Goal: Information Seeking & Learning: Learn about a topic

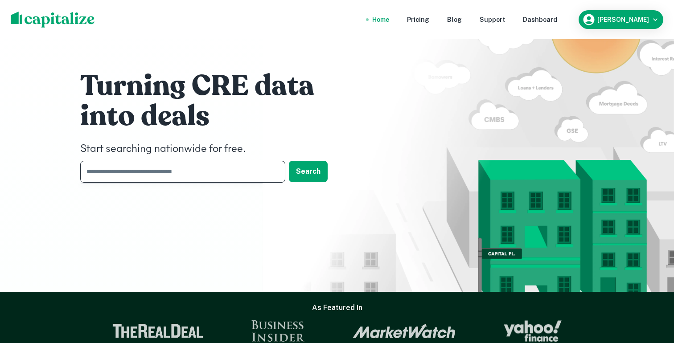
click at [119, 180] on input "text" at bounding box center [179, 172] width 199 height 22
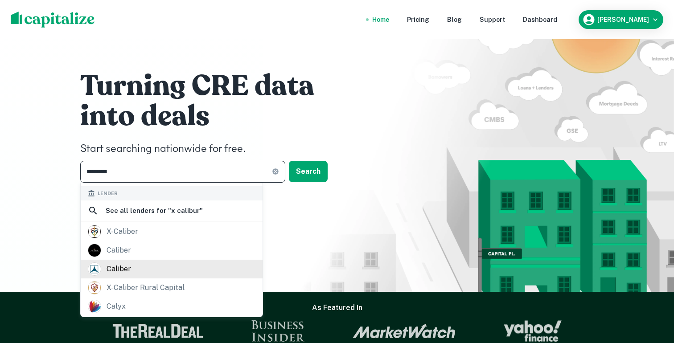
scroll to position [144, 0]
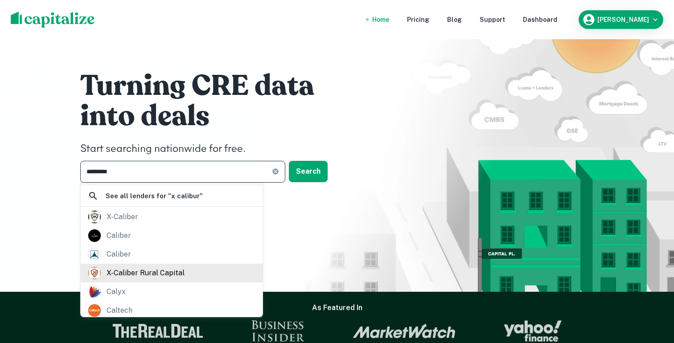
type input "*********"
click at [126, 266] on div "x-caliber rural capital" at bounding box center [146, 272] width 78 height 13
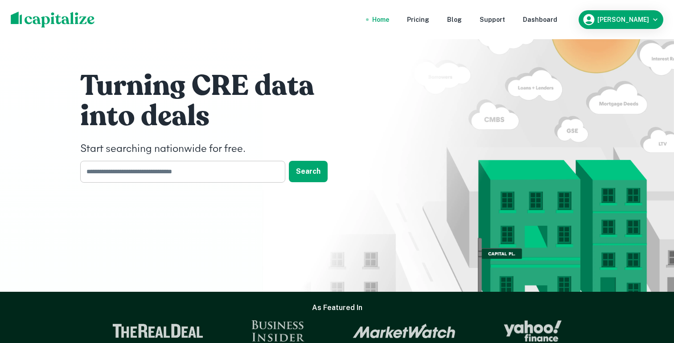
click at [153, 178] on input "text" at bounding box center [179, 172] width 199 height 22
type input "**********"
click at [557, 21] on div "Dashboard" at bounding box center [540, 20] width 34 height 10
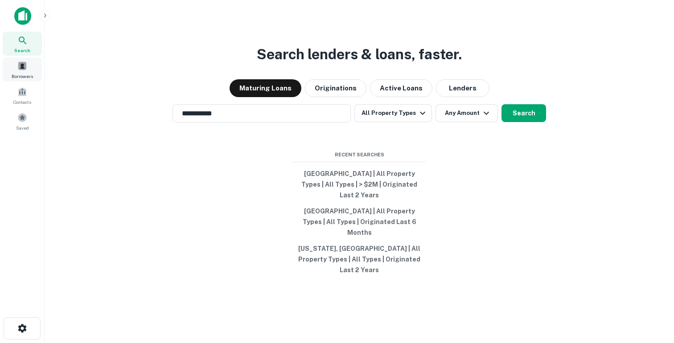
click at [30, 67] on div "Borrowers" at bounding box center [22, 69] width 39 height 24
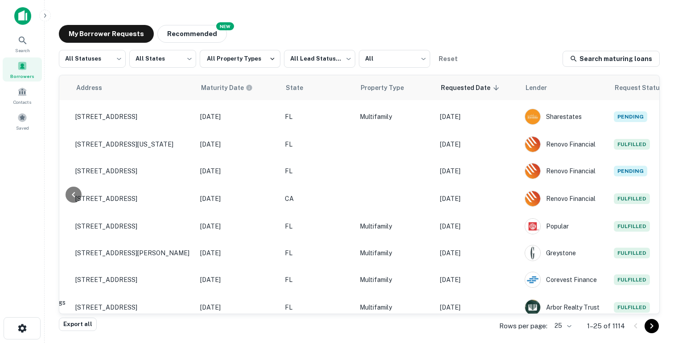
scroll to position [467, 357]
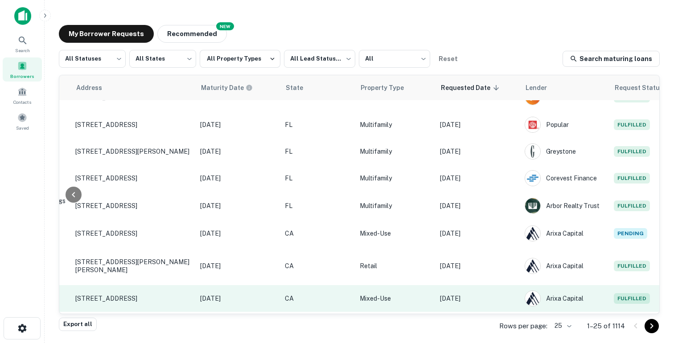
click at [464, 294] on p "Sep 02, 2025" at bounding box center [478, 299] width 76 height 10
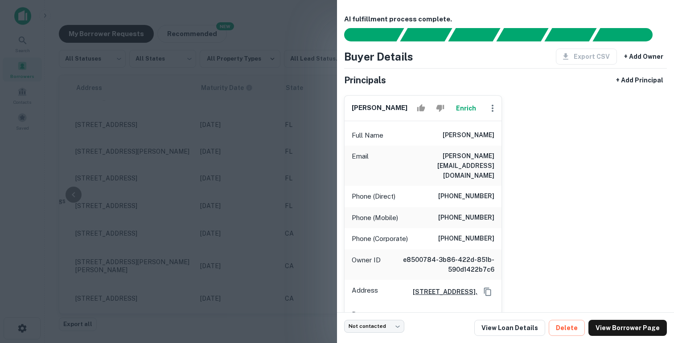
click at [274, 234] on div at bounding box center [337, 171] width 674 height 343
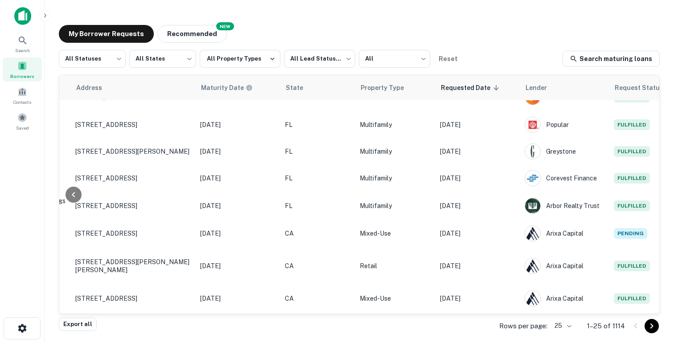
click at [567, 327] on body "Search Borrowers Contacts Saved My Borrower Requests NEW Recommended All Status…" at bounding box center [337, 171] width 674 height 343
click at [569, 279] on li "100" at bounding box center [563, 276] width 30 height 16
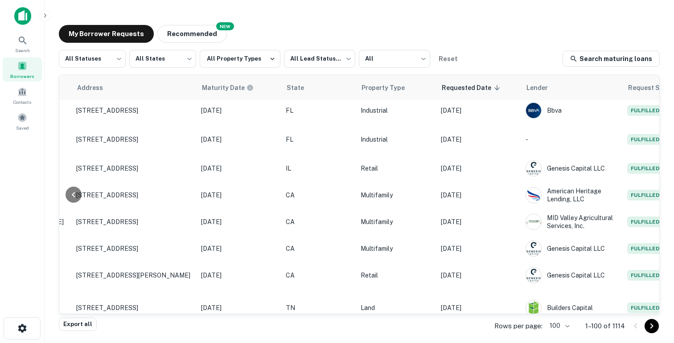
scroll to position [1629, 356]
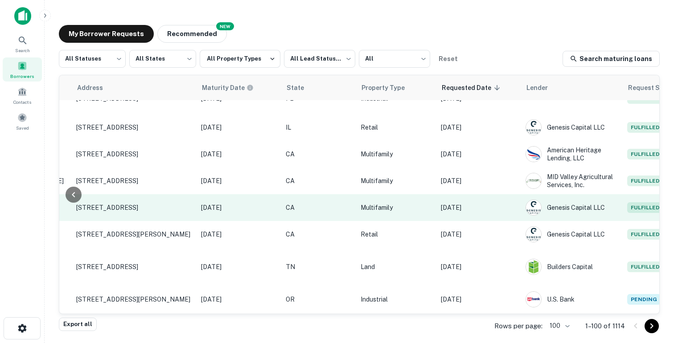
click at [483, 203] on p "Aug 27, 2025" at bounding box center [479, 208] width 76 height 10
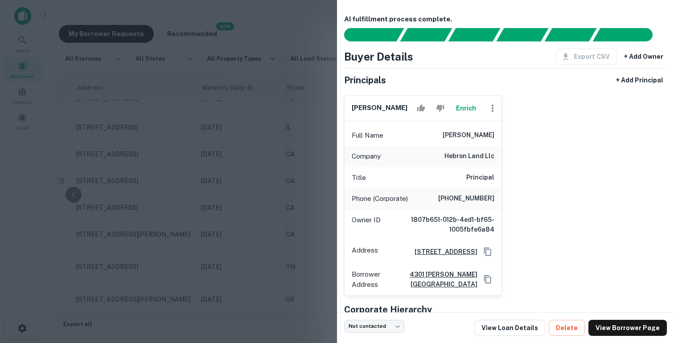
click at [295, 155] on div at bounding box center [337, 171] width 674 height 343
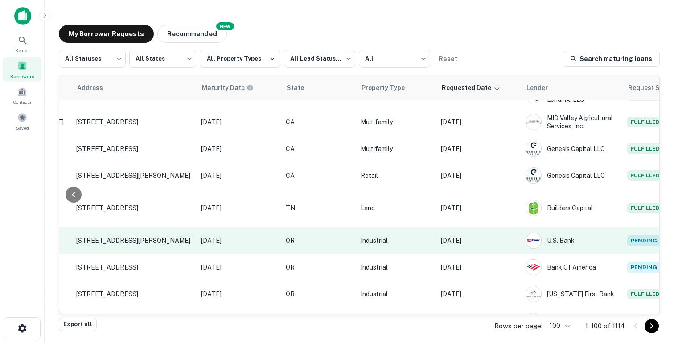
scroll to position [1694, 356]
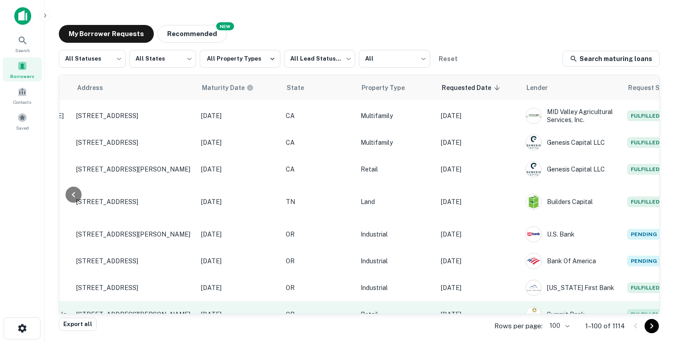
click at [465, 310] on p "Aug 26, 2025" at bounding box center [479, 315] width 76 height 10
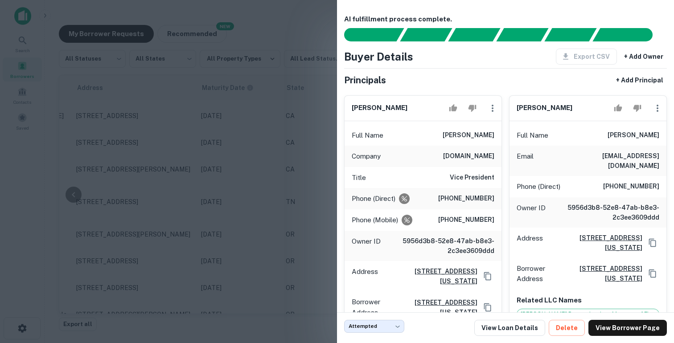
click at [274, 168] on div at bounding box center [337, 171] width 674 height 343
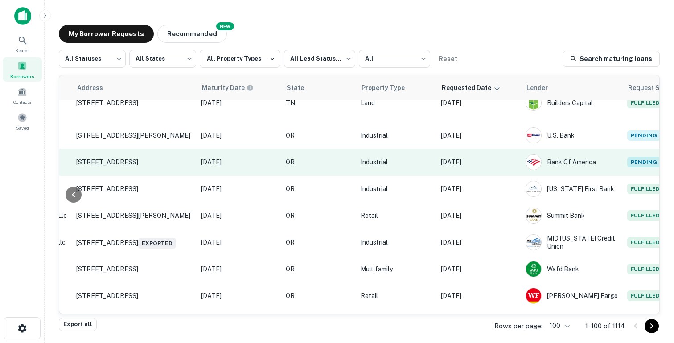
scroll to position [1802, 356]
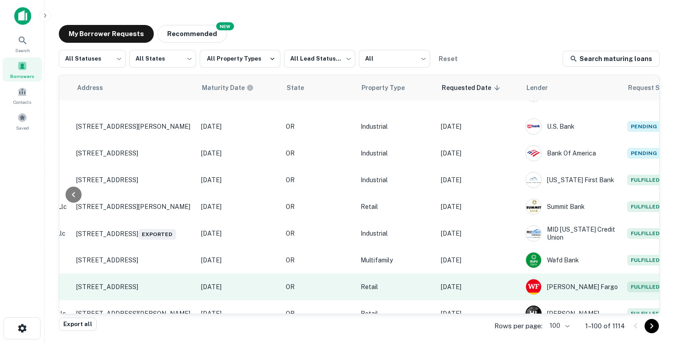
click at [471, 274] on td "Aug 26, 2025" at bounding box center [478, 287] width 85 height 27
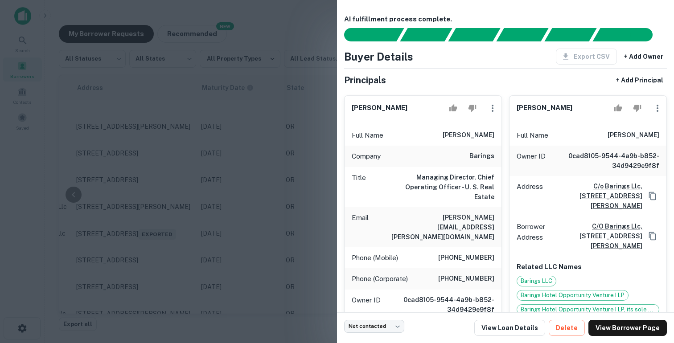
click at [298, 164] on div at bounding box center [337, 171] width 674 height 343
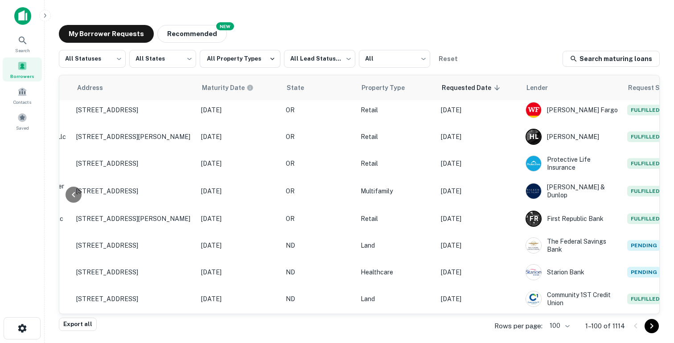
scroll to position [2027, 356]
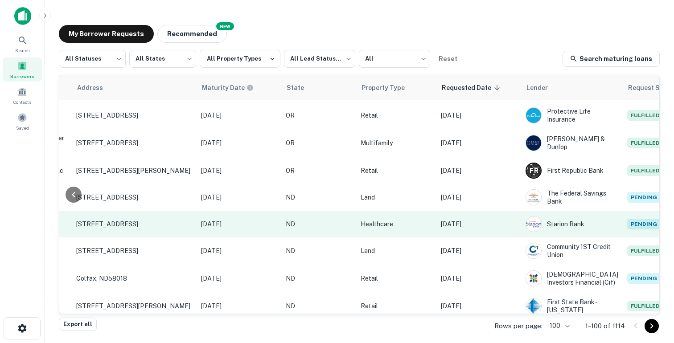
click at [473, 219] on p "Aug 26, 2025" at bounding box center [479, 224] width 76 height 10
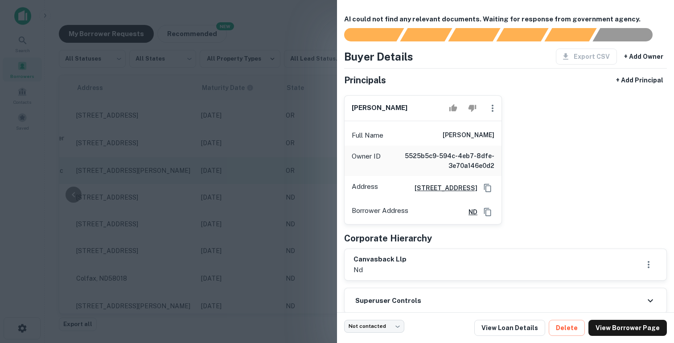
click at [269, 138] on div at bounding box center [337, 171] width 674 height 343
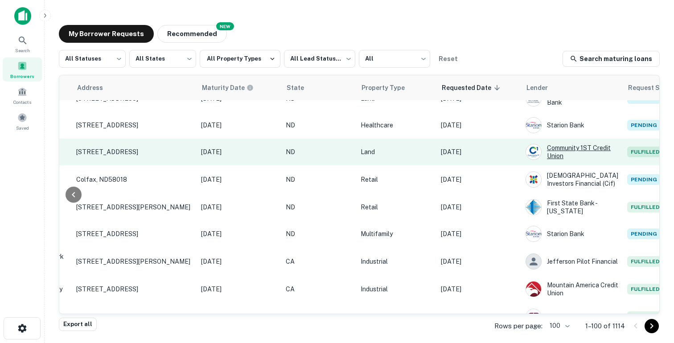
scroll to position [2139, 356]
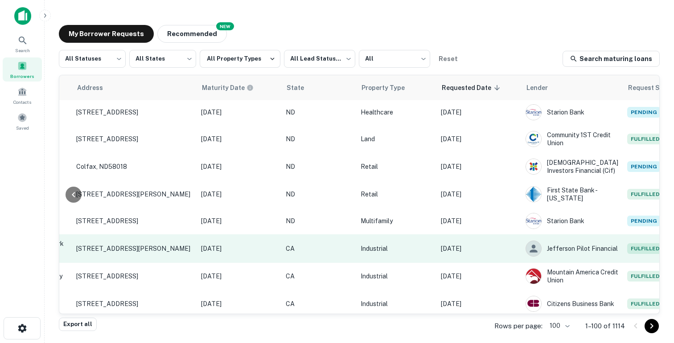
click at [468, 244] on p "Aug 22, 2025" at bounding box center [479, 249] width 76 height 10
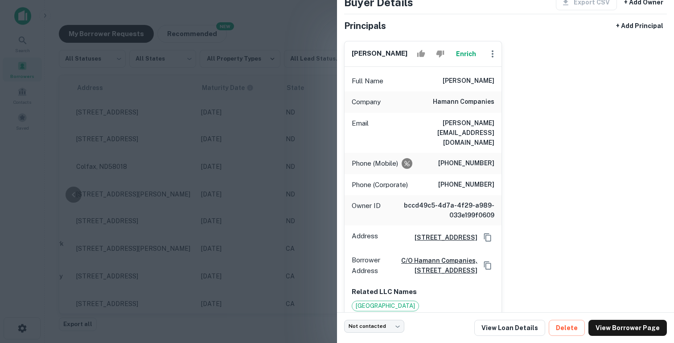
scroll to position [59, 0]
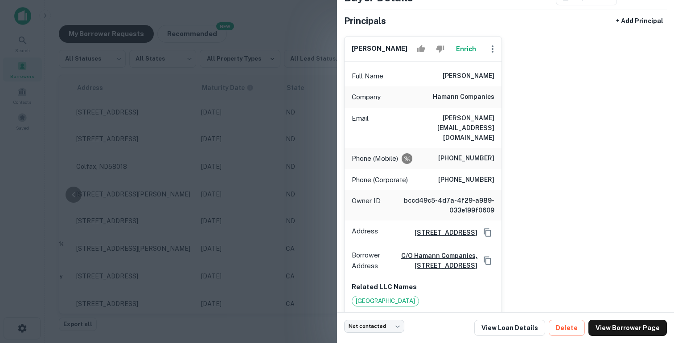
click at [265, 203] on div at bounding box center [337, 171] width 674 height 343
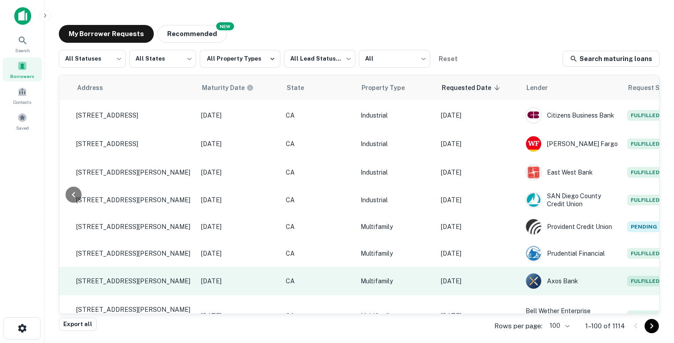
scroll to position [2331, 356]
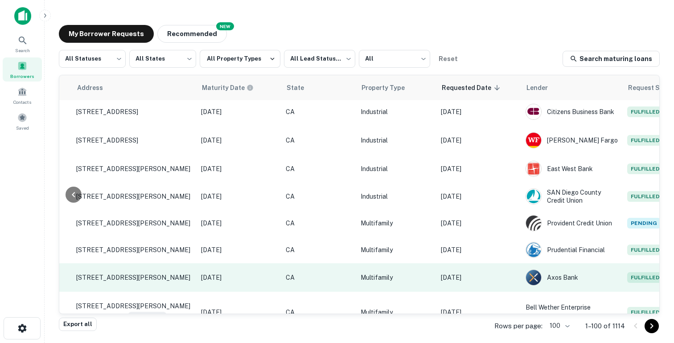
click at [380, 273] on p "Multifamily" at bounding box center [396, 278] width 71 height 10
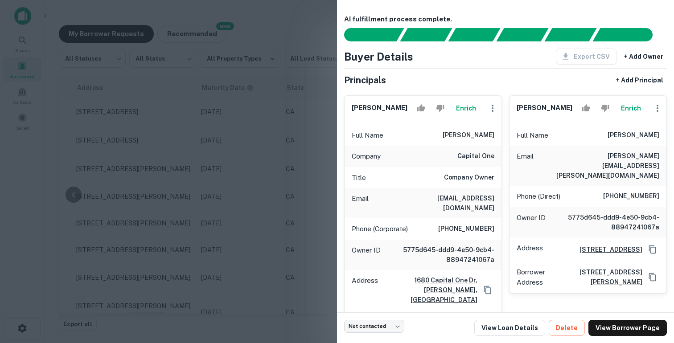
click at [278, 228] on div at bounding box center [337, 171] width 674 height 343
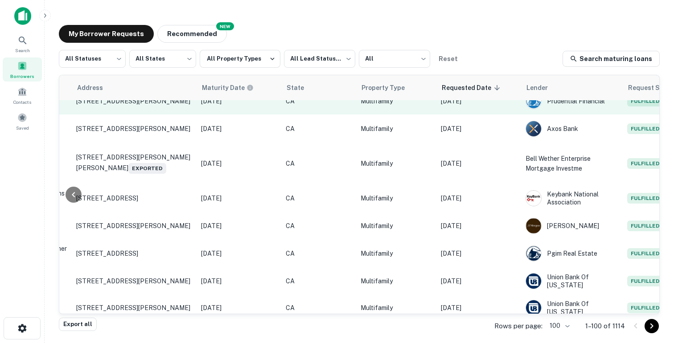
scroll to position [2512, 356]
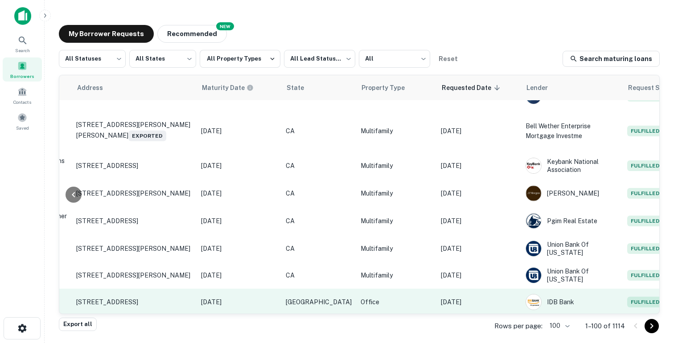
click at [377, 297] on p "Office" at bounding box center [396, 302] width 71 height 10
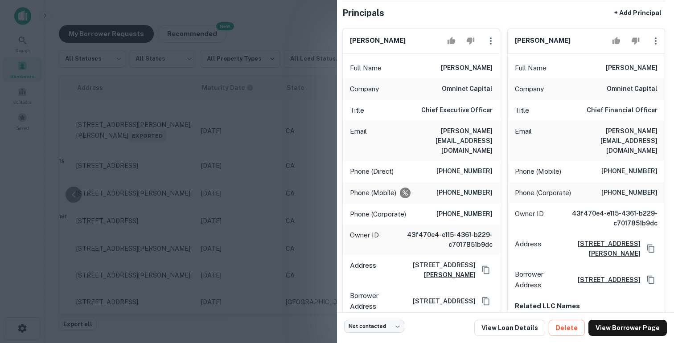
scroll to position [73, 0]
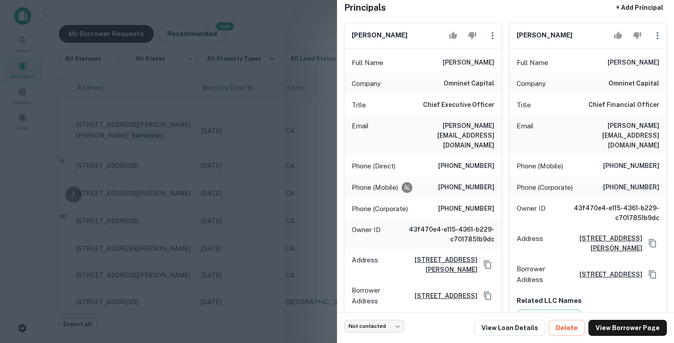
click at [271, 191] on div at bounding box center [337, 171] width 674 height 343
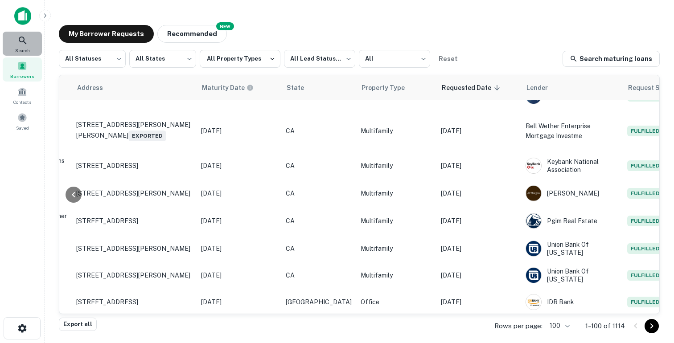
click at [37, 49] on div "Search" at bounding box center [22, 44] width 39 height 24
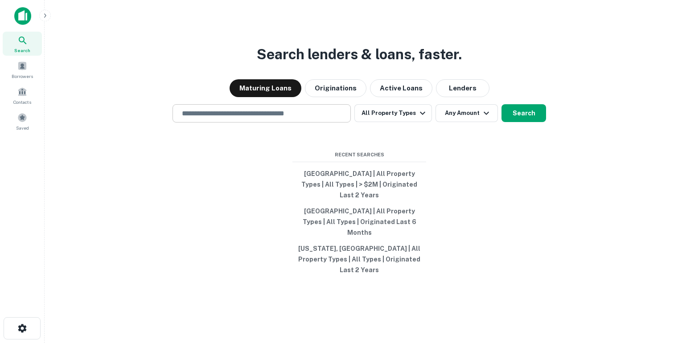
click at [215, 119] on input "text" at bounding box center [261, 113] width 170 height 10
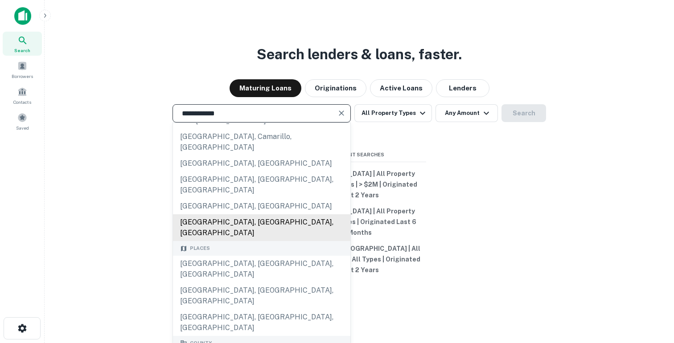
scroll to position [29, 0]
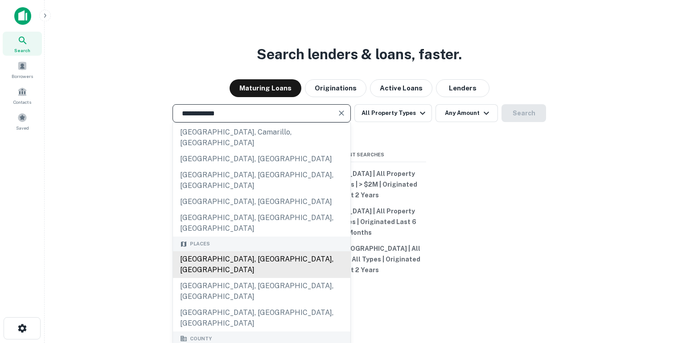
click at [238, 251] on div "[GEOGRAPHIC_DATA], [GEOGRAPHIC_DATA], [GEOGRAPHIC_DATA]" at bounding box center [261, 264] width 177 height 27
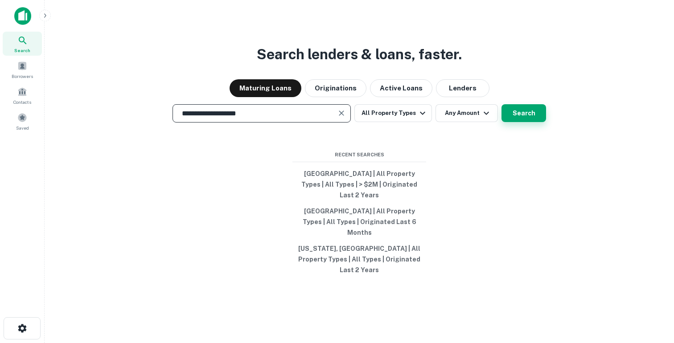
type input "**********"
click at [520, 122] on button "Search" at bounding box center [523, 113] width 45 height 18
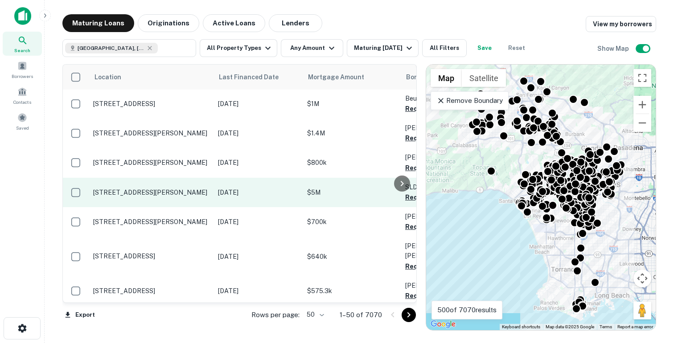
scroll to position [1319, 0]
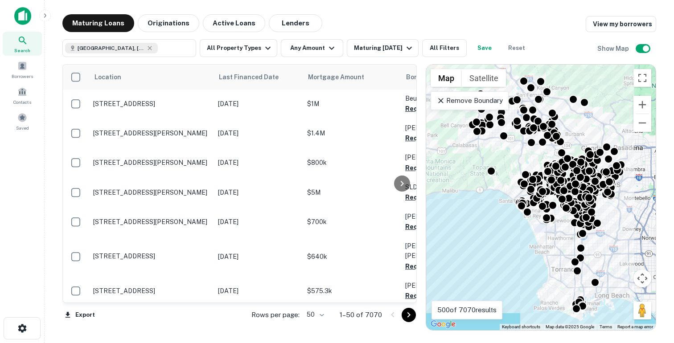
click at [440, 97] on icon at bounding box center [440, 100] width 9 height 9
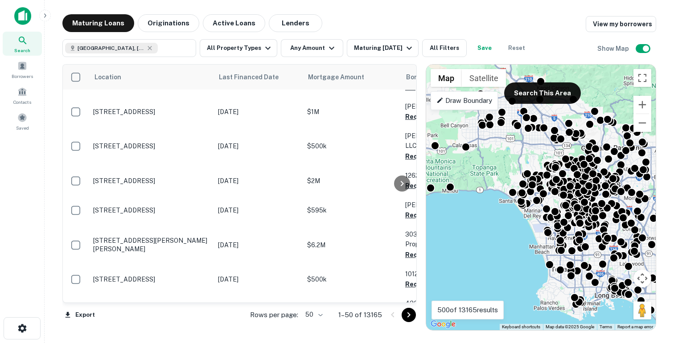
click at [25, 14] on img at bounding box center [22, 16] width 17 height 18
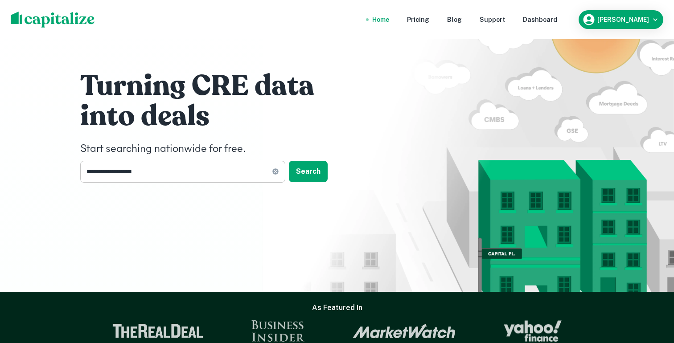
click at [176, 179] on input "**********" at bounding box center [176, 172] width 192 height 22
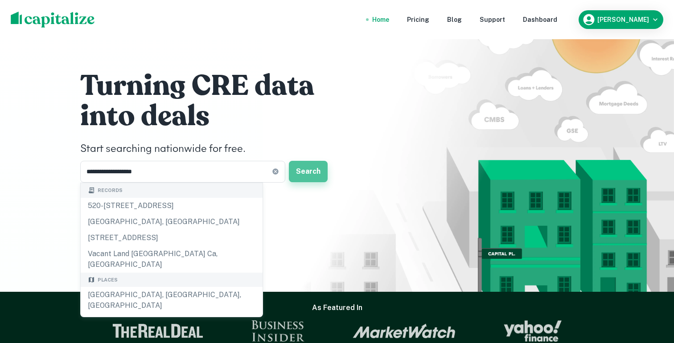
click at [313, 169] on button "Search" at bounding box center [308, 171] width 39 height 21
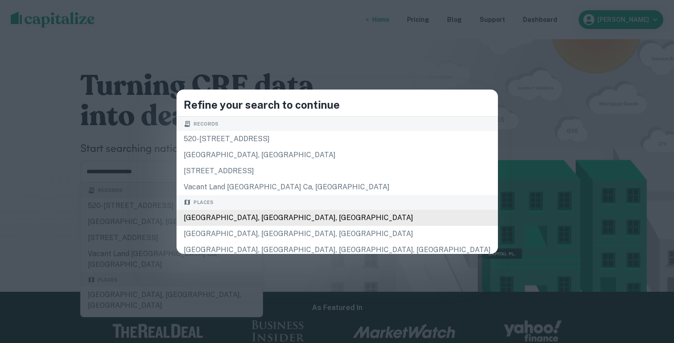
click at [287, 217] on div "Los Angeles, CA, USA" at bounding box center [336, 218] width 321 height 16
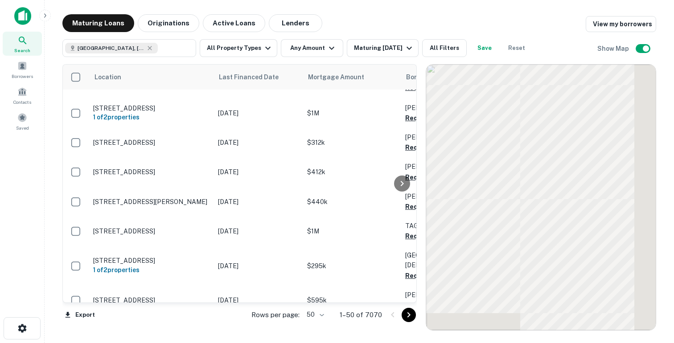
scroll to position [1319, 0]
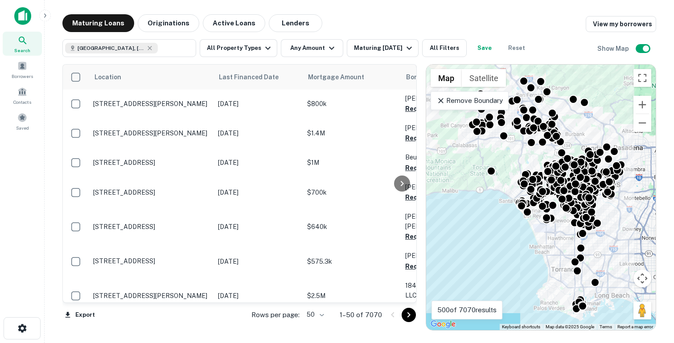
click at [439, 102] on icon at bounding box center [440, 100] width 5 height 5
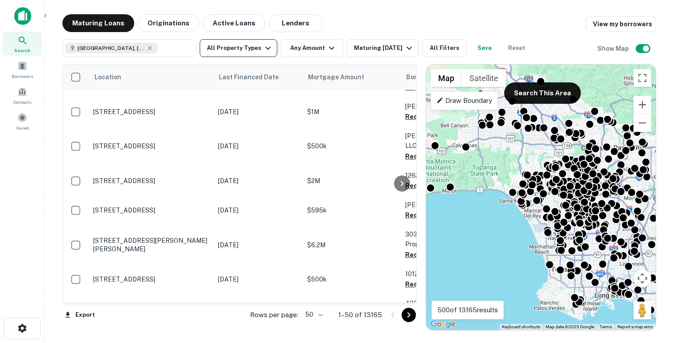
click at [238, 45] on button "All Property Types" at bounding box center [239, 48] width 78 height 18
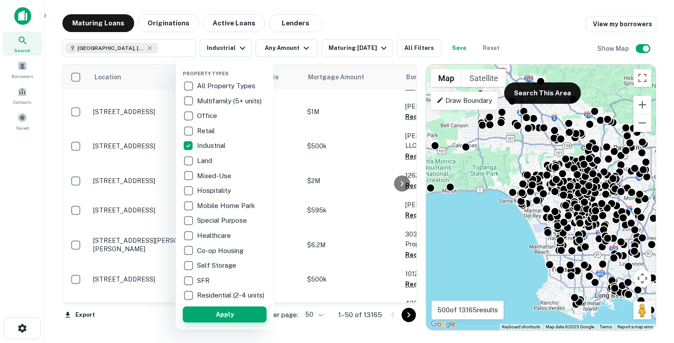
click at [217, 322] on button "Apply" at bounding box center [225, 315] width 84 height 16
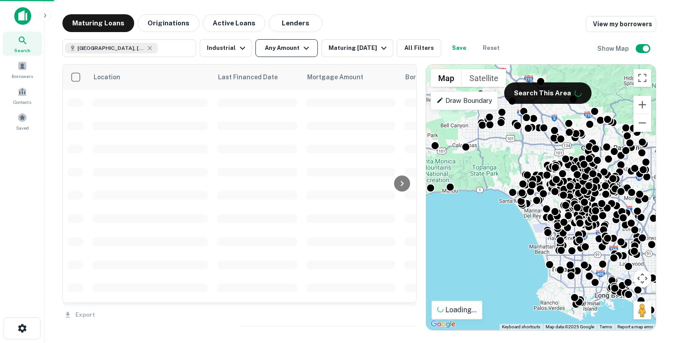
click at [289, 51] on button "Any Amount" at bounding box center [286, 48] width 62 height 18
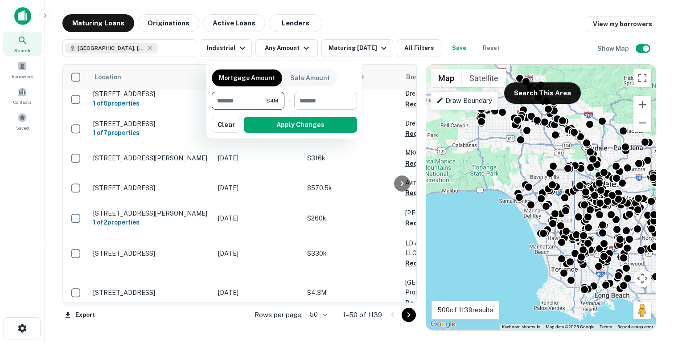
type input "*******"
click at [316, 103] on input "number" at bounding box center [322, 101] width 57 height 18
type input "********"
click at [294, 123] on button "Apply Changes" at bounding box center [300, 125] width 113 height 16
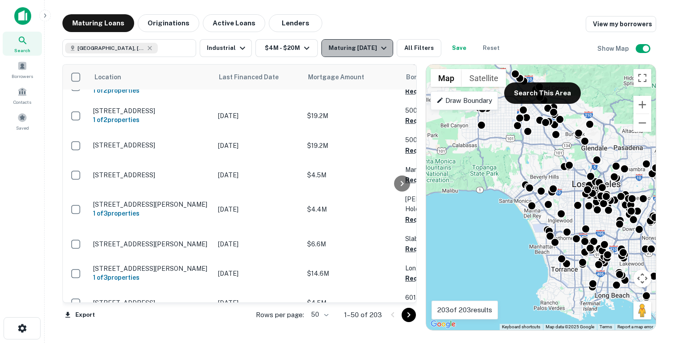
click at [378, 49] on icon "button" at bounding box center [383, 48] width 11 height 11
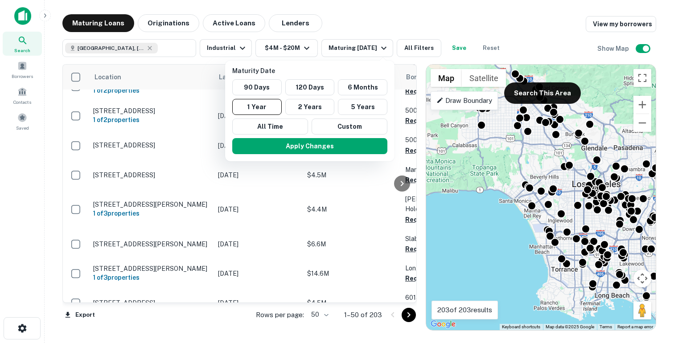
click at [425, 45] on div at bounding box center [337, 171] width 674 height 343
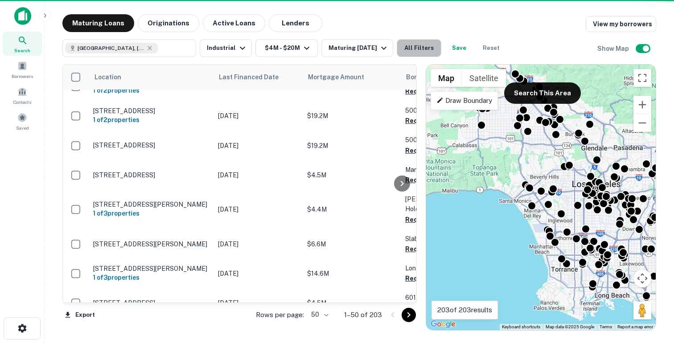
click at [412, 45] on button "All Filters" at bounding box center [419, 48] width 45 height 18
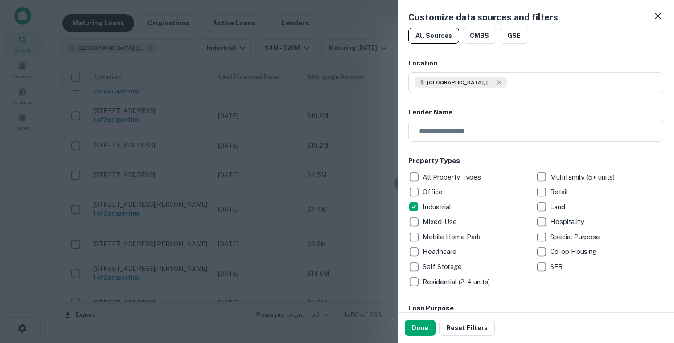
scroll to position [271, 0]
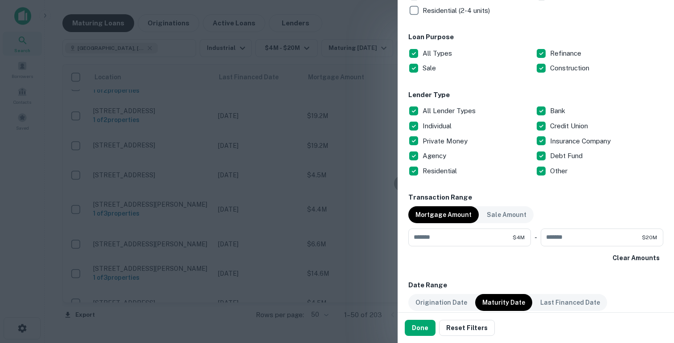
click at [423, 338] on div "Done Reset Filters" at bounding box center [535, 328] width 276 height 30
click at [424, 332] on button "Done" at bounding box center [420, 328] width 31 height 16
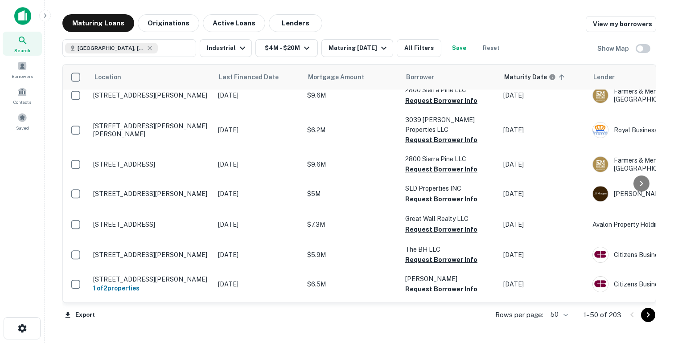
scroll to position [0, 0]
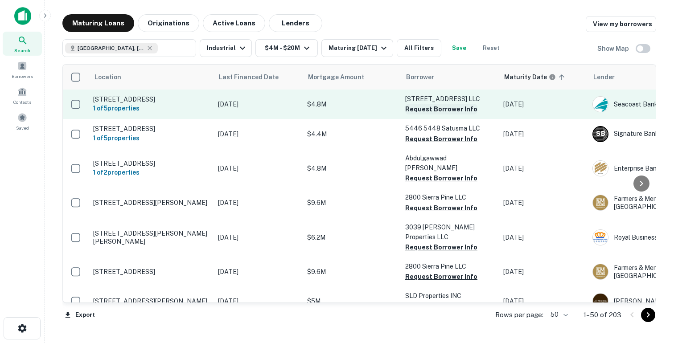
click at [419, 113] on button "Request Borrower Info" at bounding box center [441, 109] width 72 height 11
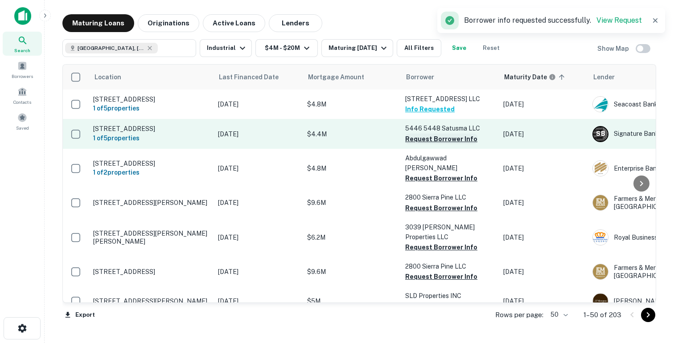
click at [419, 144] on button "Request Borrower Info" at bounding box center [441, 139] width 72 height 11
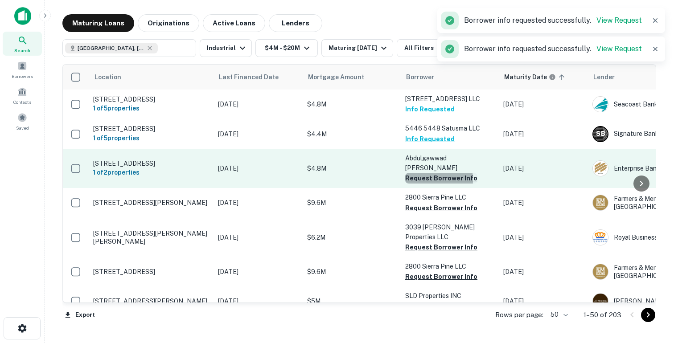
click at [414, 184] on button "Request Borrower Info" at bounding box center [441, 178] width 72 height 11
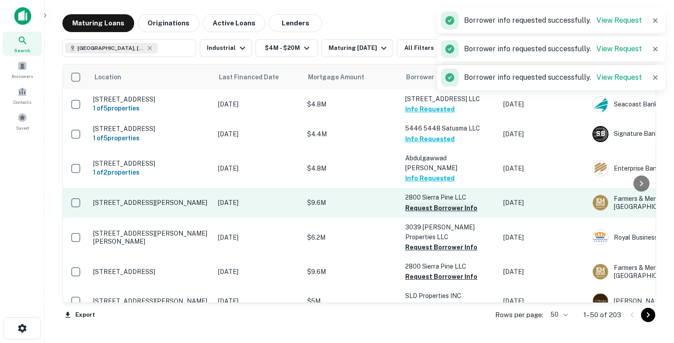
click at [413, 213] on button "Request Borrower Info" at bounding box center [441, 208] width 72 height 11
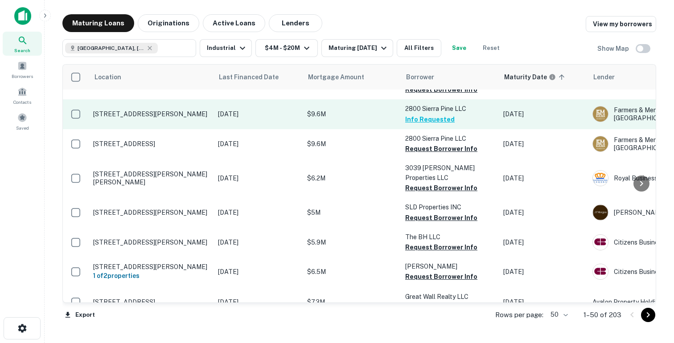
scroll to position [168, 0]
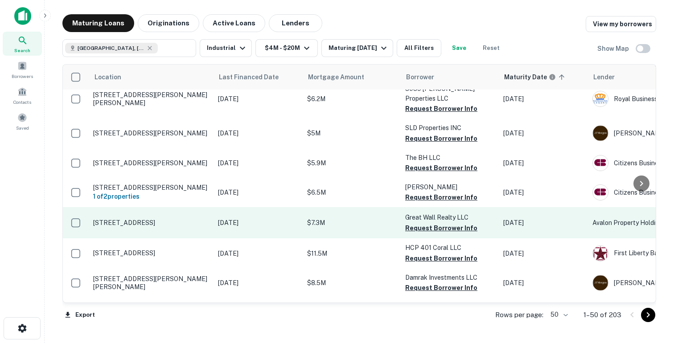
click at [156, 227] on p "5950 Avalon Blvd Los Angeles, CA90003" at bounding box center [151, 223] width 116 height 8
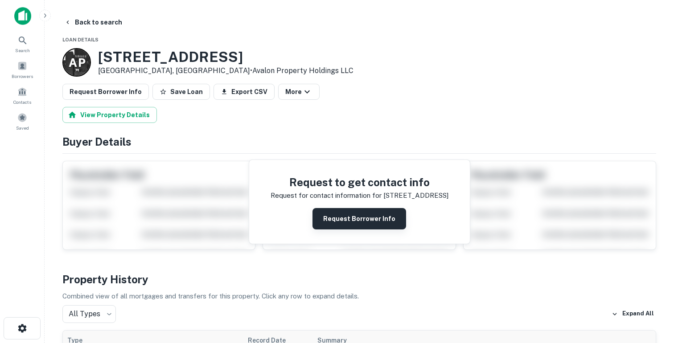
click at [364, 221] on button "Request Borrower Info" at bounding box center [359, 218] width 94 height 21
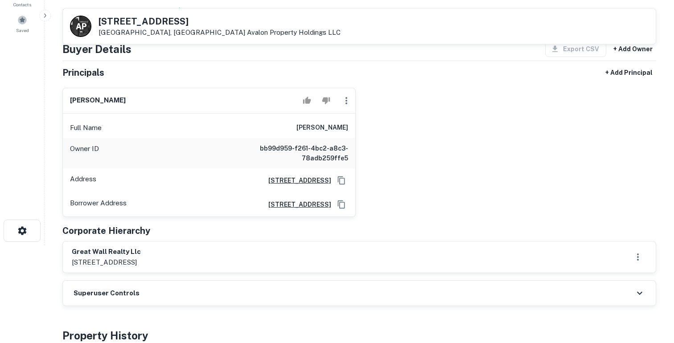
scroll to position [78, 0]
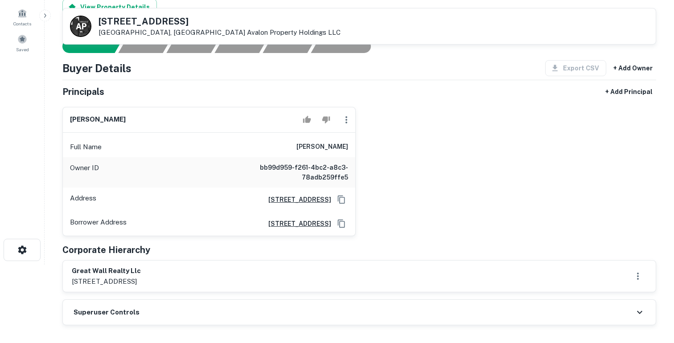
click at [326, 149] on h6 "zhilei zhang" at bounding box center [322, 147] width 52 height 11
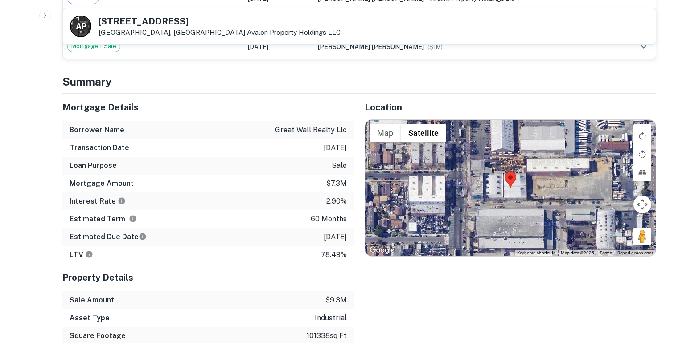
scroll to position [542, 0]
click at [336, 147] on p "9/10/2020" at bounding box center [335, 147] width 23 height 11
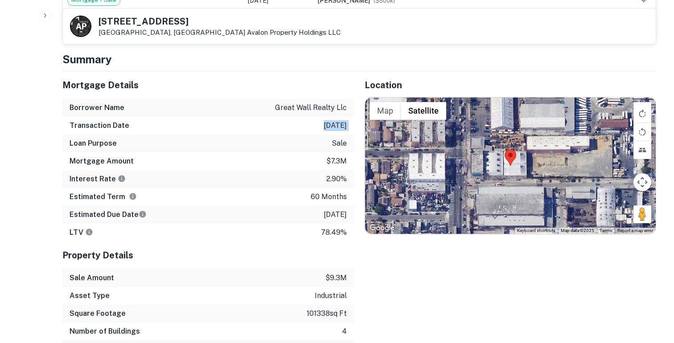
scroll to position [566, 0]
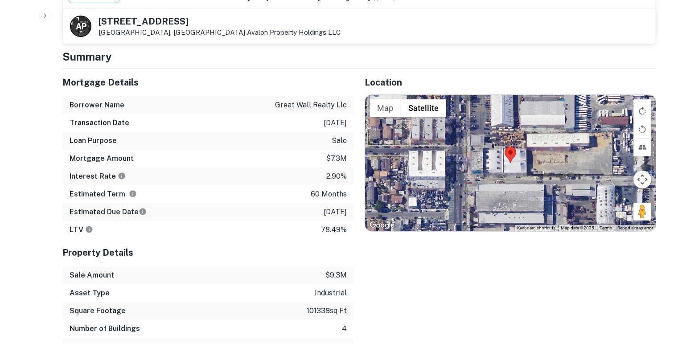
click at [338, 218] on div "Estimated Due Date 9/10/2025" at bounding box center [207, 212] width 291 height 18
click at [338, 213] on p "9/10/2025" at bounding box center [335, 212] width 23 height 11
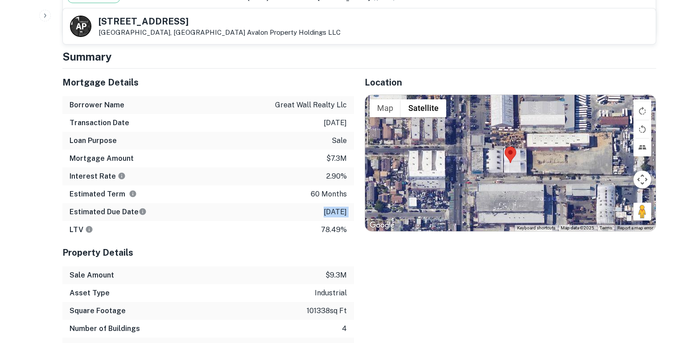
scroll to position [579, 0]
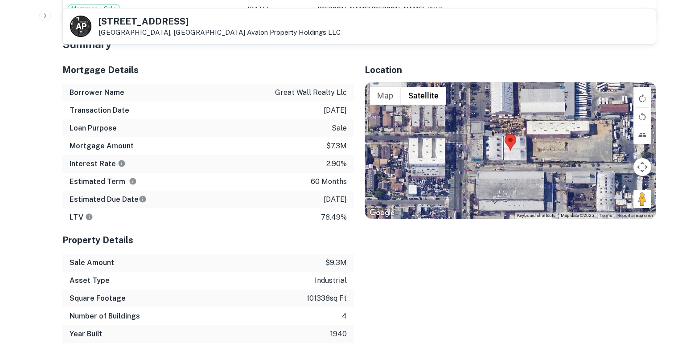
click at [330, 219] on p "78.49%" at bounding box center [334, 217] width 26 height 11
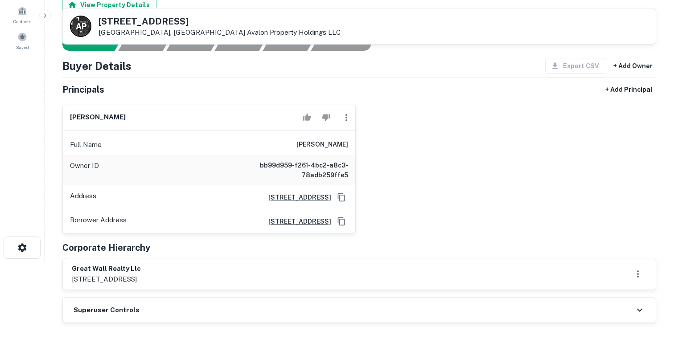
scroll to position [0, 0]
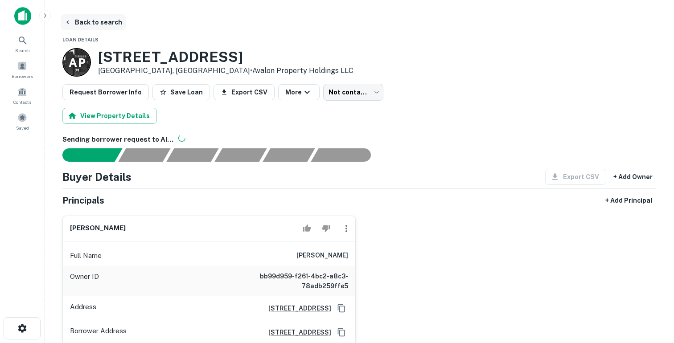
click at [73, 18] on button "Back to search" at bounding box center [93, 22] width 65 height 16
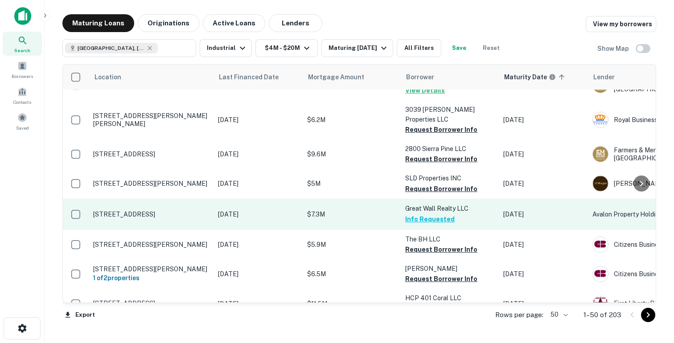
scroll to position [115, 0]
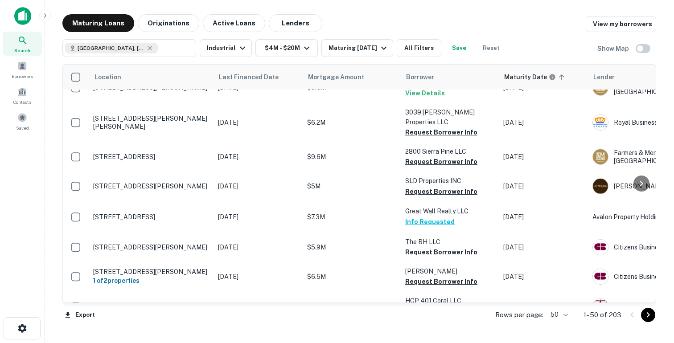
click at [456, 47] on button "Save" at bounding box center [459, 48] width 29 height 18
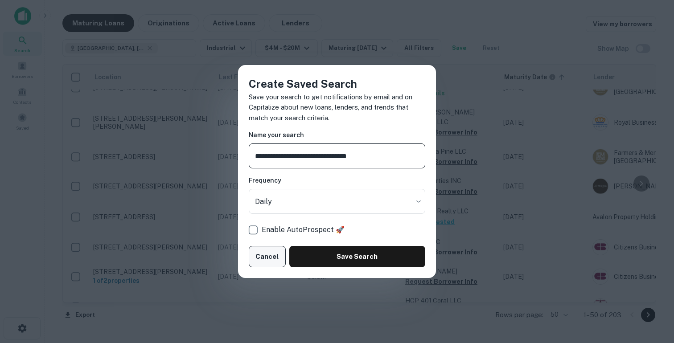
type input "**********"
click at [271, 251] on button "Cancel" at bounding box center [267, 256] width 37 height 21
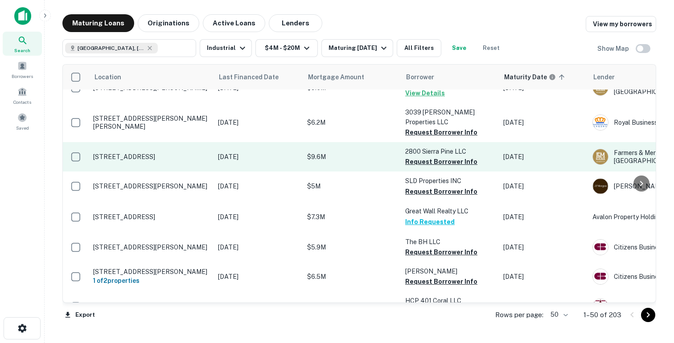
scroll to position [0, 0]
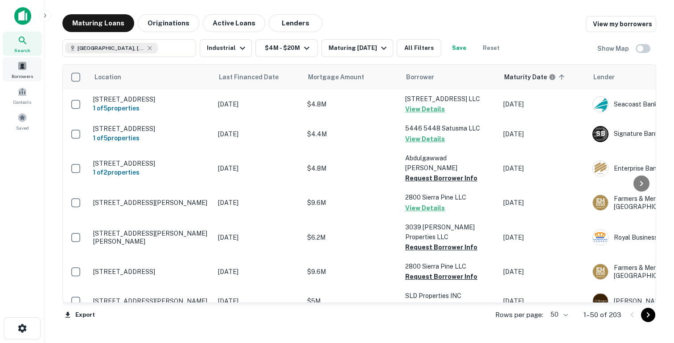
click at [22, 64] on span at bounding box center [22, 66] width 10 height 10
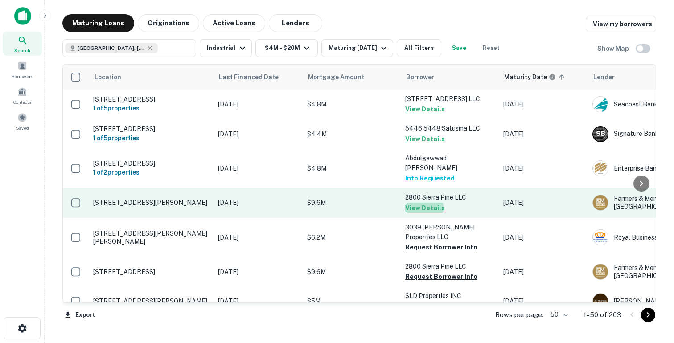
click at [413, 213] on button "View Details" at bounding box center [425, 208] width 40 height 11
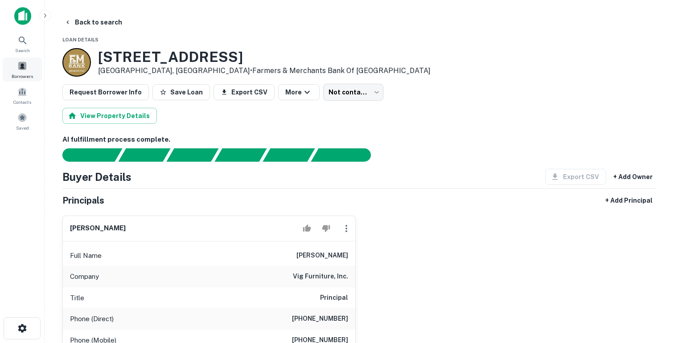
click at [32, 63] on div "Borrowers" at bounding box center [22, 69] width 39 height 24
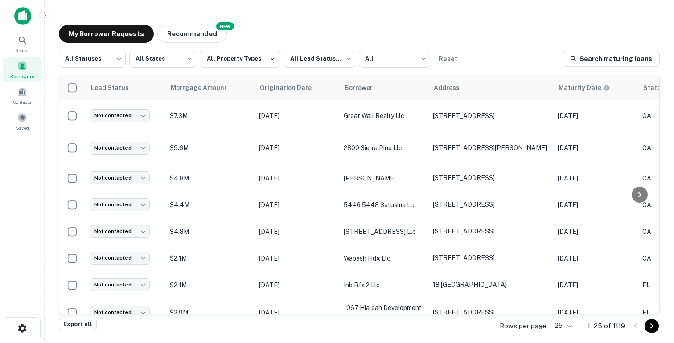
scroll to position [0, 357]
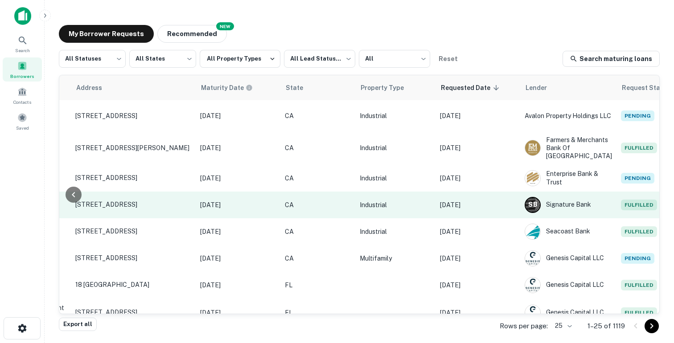
click at [463, 210] on p "[DATE]" at bounding box center [478, 205] width 76 height 10
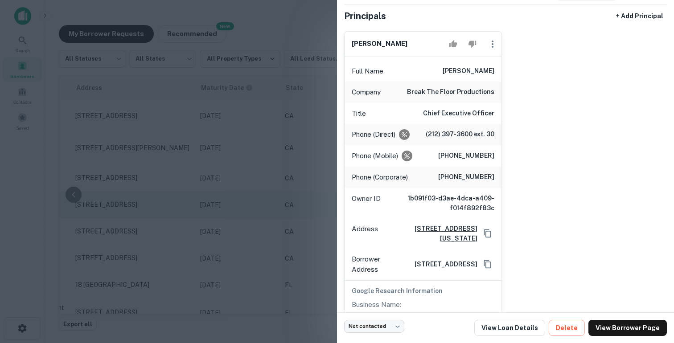
scroll to position [76, 0]
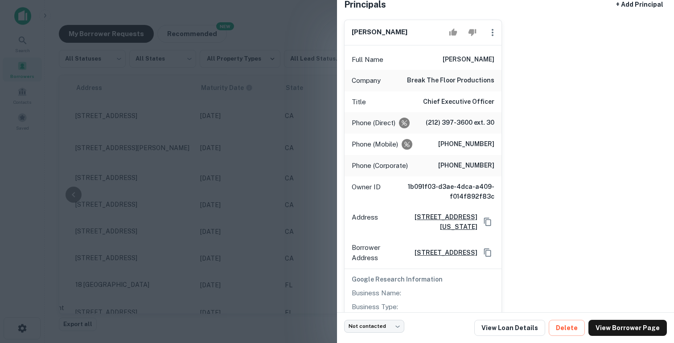
click at [294, 163] on div at bounding box center [337, 171] width 674 height 343
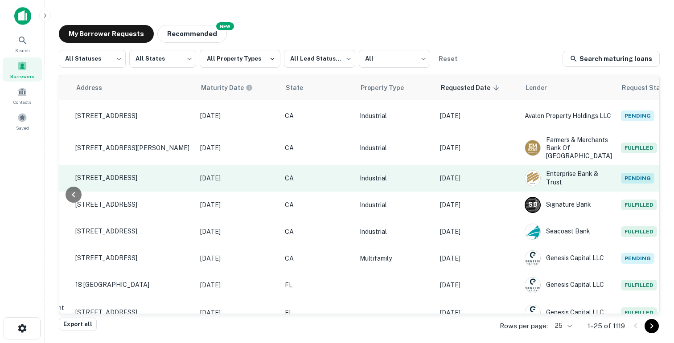
scroll to position [21, 357]
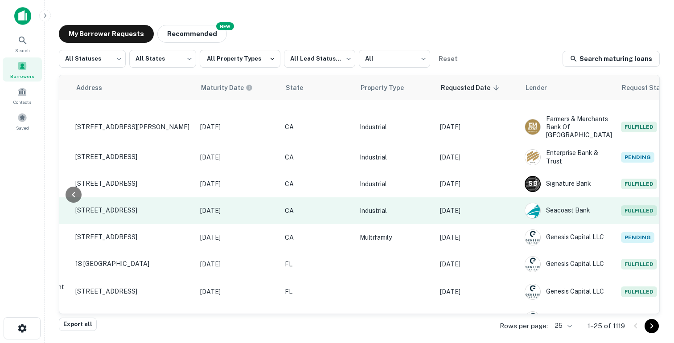
click at [474, 216] on p "[DATE]" at bounding box center [478, 211] width 76 height 10
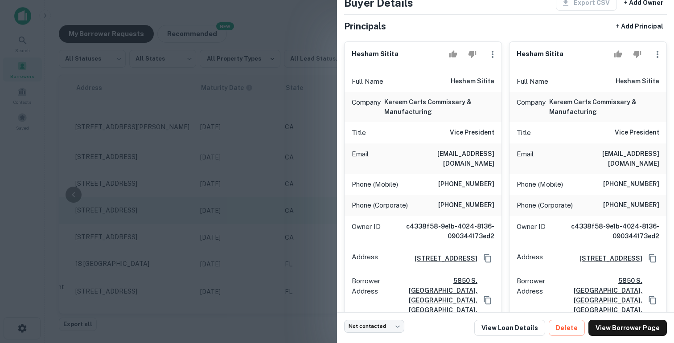
scroll to position [60, 0]
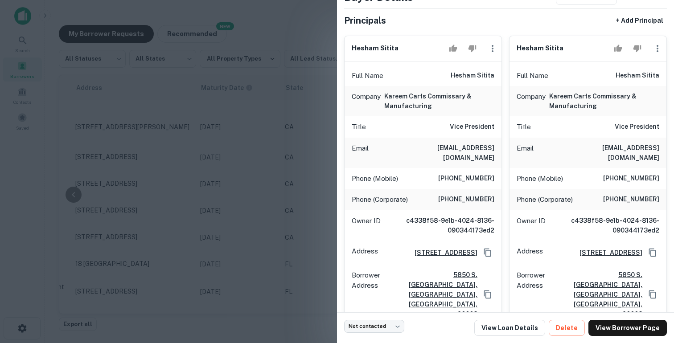
click at [421, 107] on h6 "kareem carts commissary & manufacturing" at bounding box center [439, 101] width 110 height 20
click at [304, 134] on div at bounding box center [337, 171] width 674 height 343
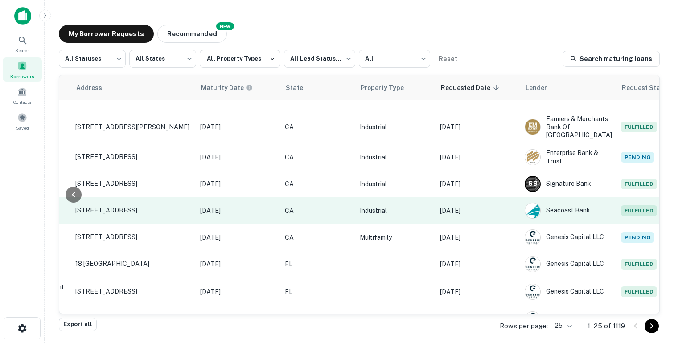
click at [551, 219] on div "Seacoast Bank" at bounding box center [567, 211] width 87 height 16
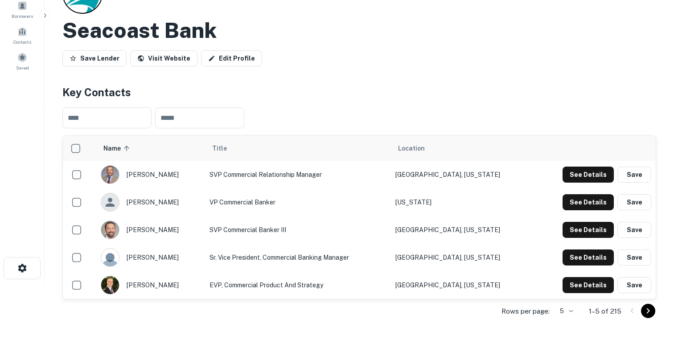
scroll to position [61, 0]
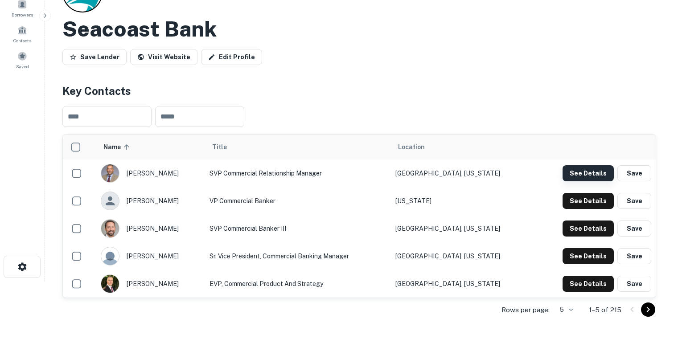
click at [578, 177] on button "See Details" at bounding box center [587, 173] width 51 height 16
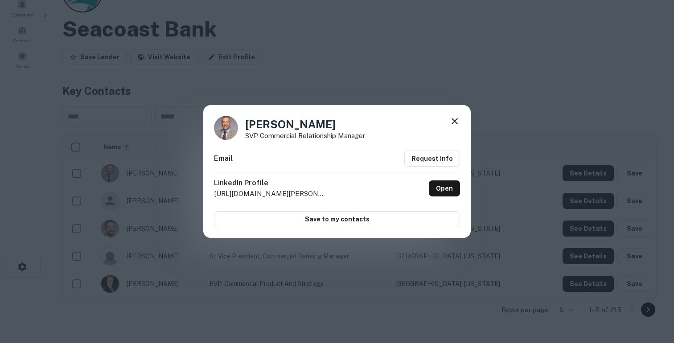
click at [529, 188] on div "Andres Rincon SVP Commercial Relationship Manager Email Request Info LinkedIn P…" at bounding box center [337, 171] width 674 height 343
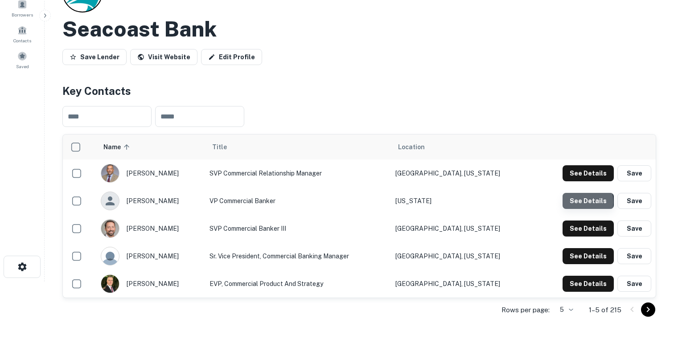
click at [573, 202] on button "See Details" at bounding box center [587, 201] width 51 height 16
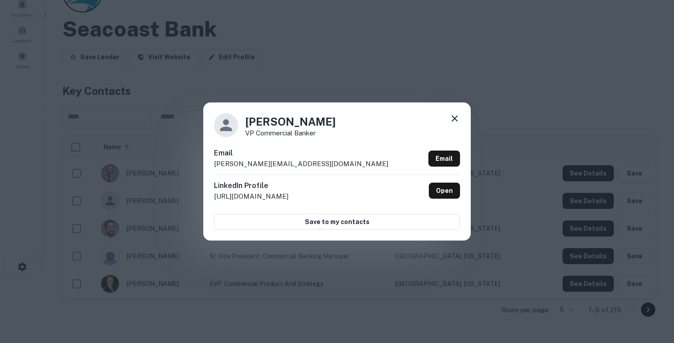
click at [296, 77] on div "Ahmed Bouarfa VP Commercial Banker Email ahmed.bouarfa@seacoastbank.com Email L…" at bounding box center [337, 171] width 674 height 343
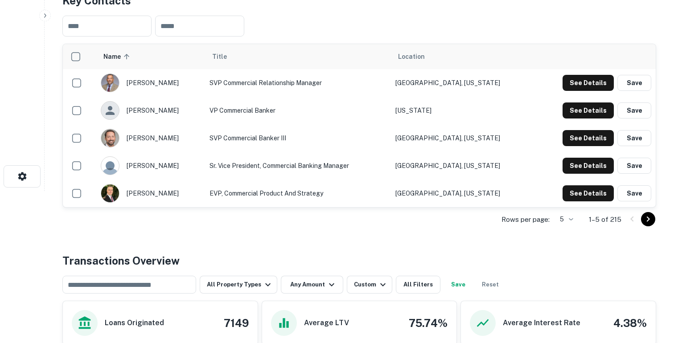
scroll to position [79, 0]
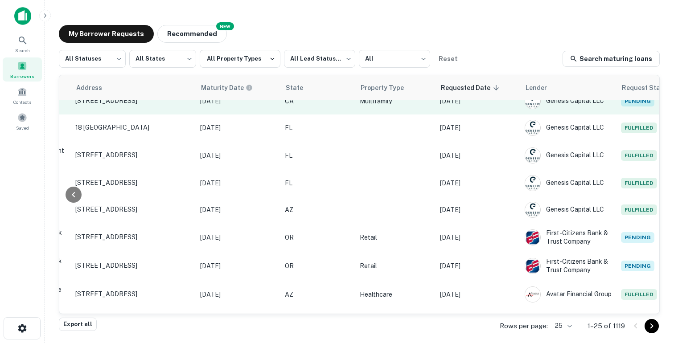
scroll to position [158, 357]
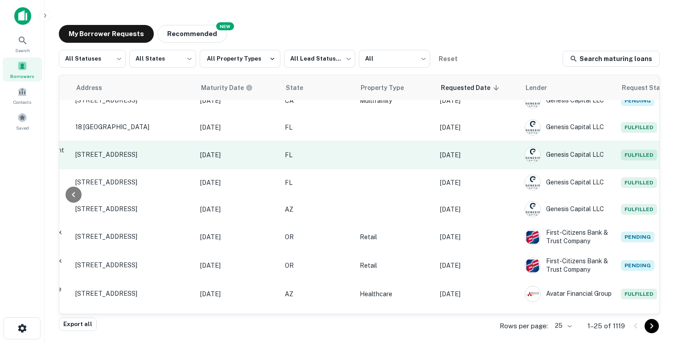
click at [394, 169] on td at bounding box center [395, 155] width 80 height 29
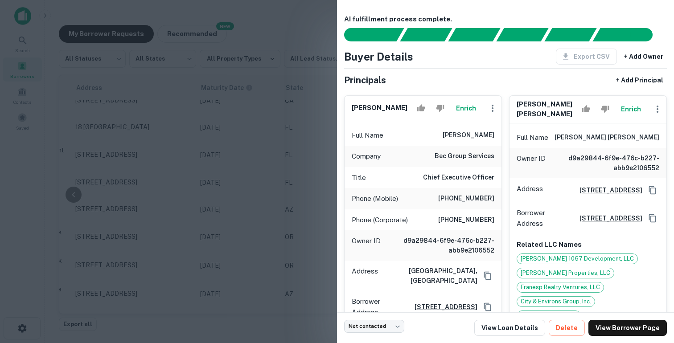
click at [334, 173] on div at bounding box center [337, 171] width 674 height 343
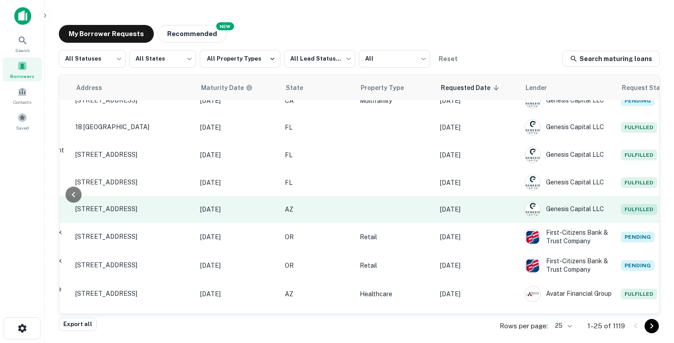
click at [483, 214] on p "Sep 03, 2025" at bounding box center [478, 210] width 76 height 10
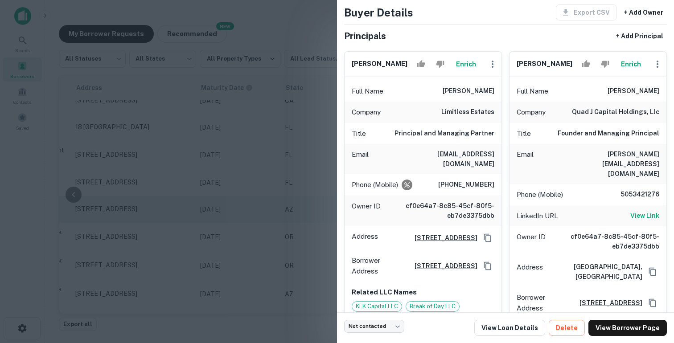
scroll to position [48, 0]
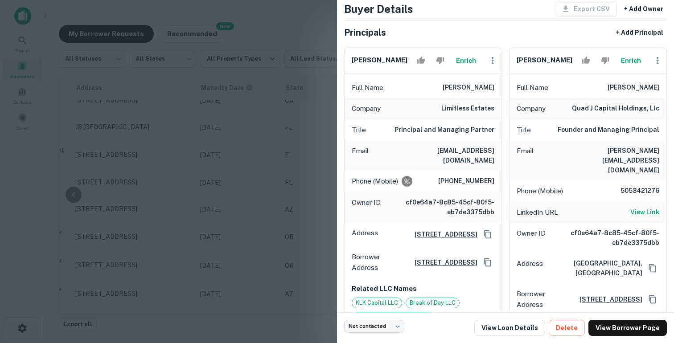
click at [271, 201] on div at bounding box center [337, 171] width 674 height 343
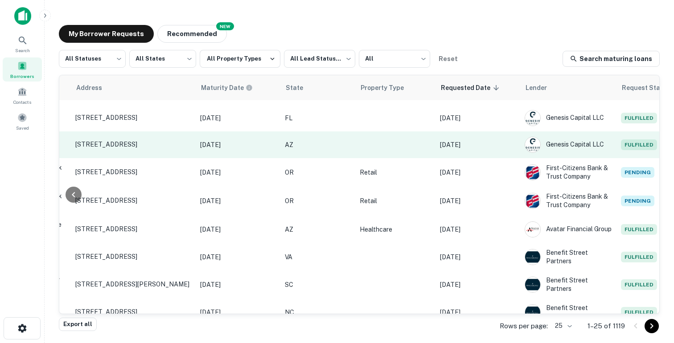
scroll to position [274, 357]
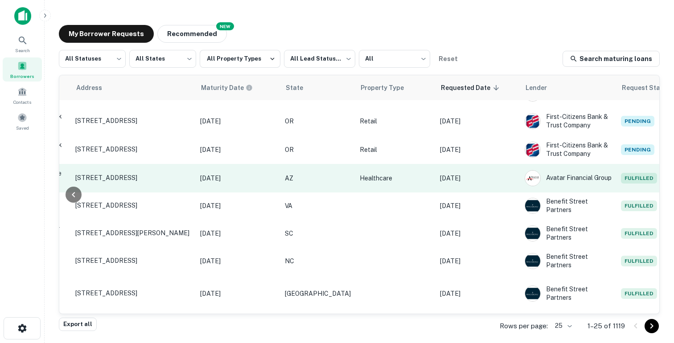
click at [520, 193] on td "Avatar Financial Group" at bounding box center [568, 178] width 96 height 29
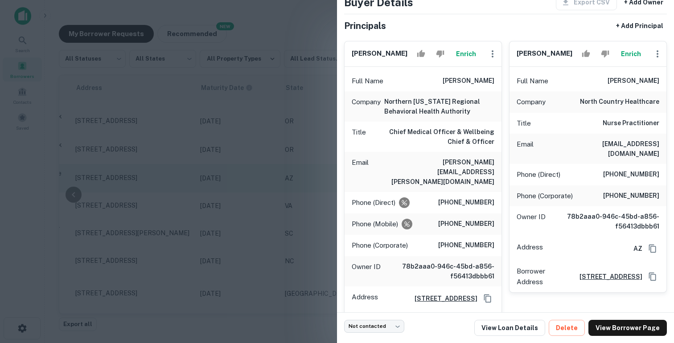
scroll to position [69, 0]
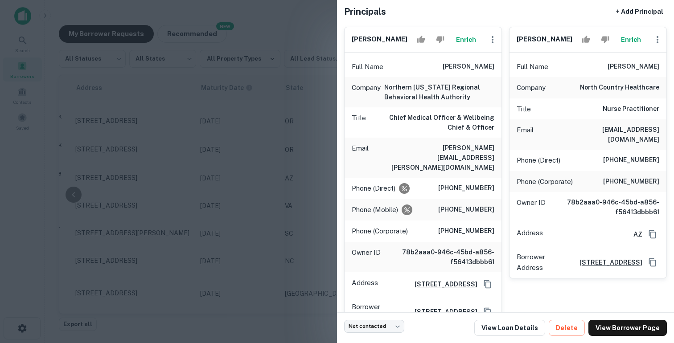
click at [203, 170] on div at bounding box center [337, 171] width 674 height 343
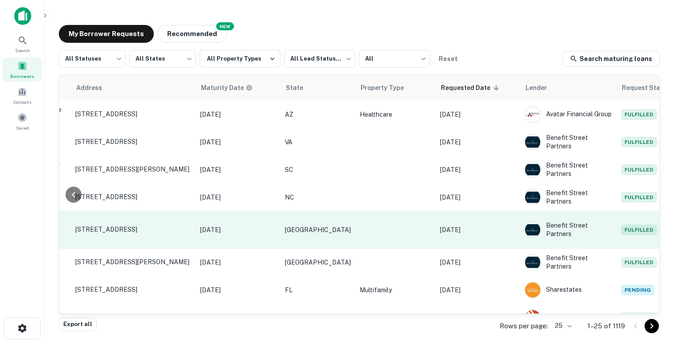
scroll to position [338, 357]
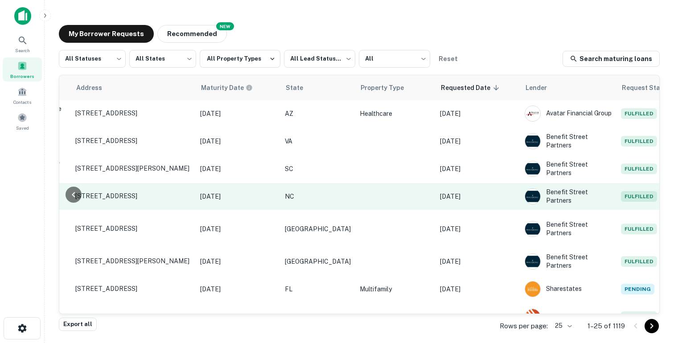
click at [477, 210] on td "Sep 03, 2025" at bounding box center [477, 196] width 85 height 27
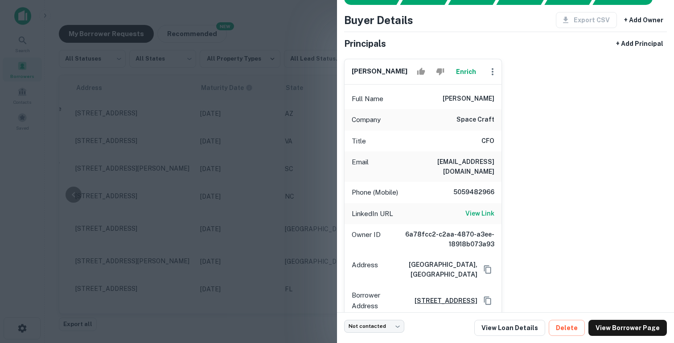
scroll to position [43, 0]
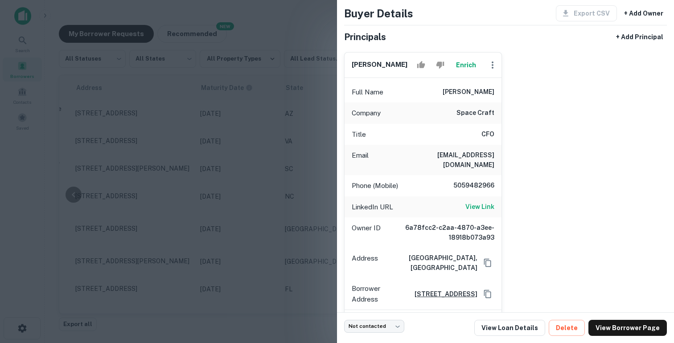
click at [481, 113] on h6 "space craft" at bounding box center [475, 113] width 38 height 11
click at [478, 202] on h6 "View Link" at bounding box center [479, 207] width 29 height 10
click at [217, 175] on div at bounding box center [337, 171] width 674 height 343
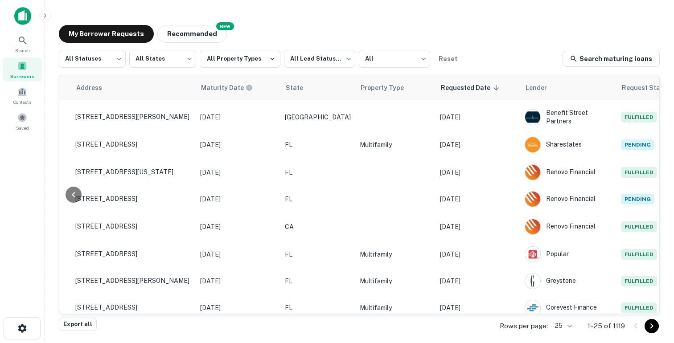
scroll to position [488, 357]
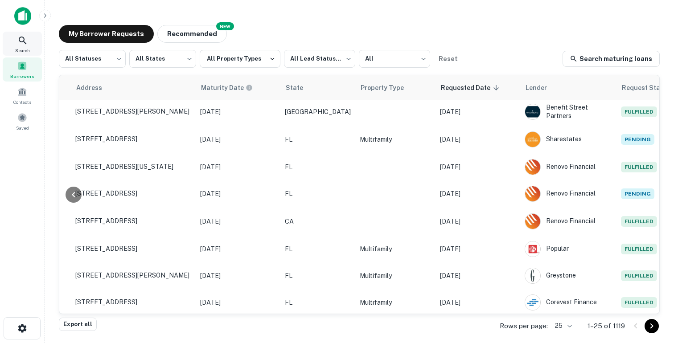
click at [16, 32] on div "Search" at bounding box center [22, 44] width 39 height 24
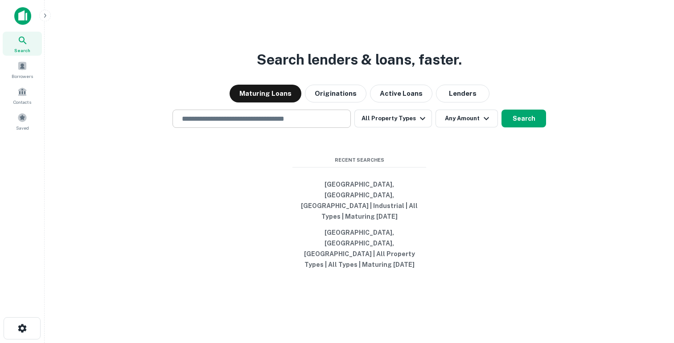
click at [241, 124] on input "text" at bounding box center [261, 119] width 170 height 10
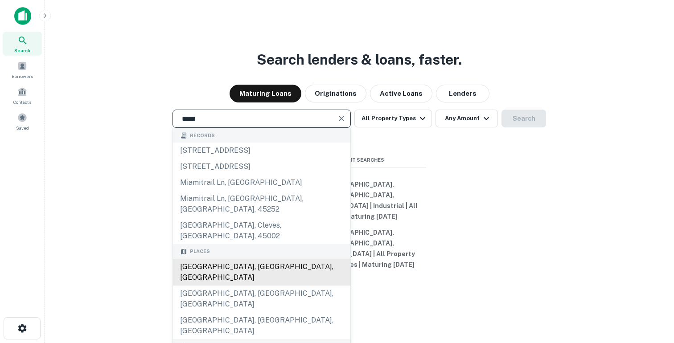
click at [212, 262] on div "[GEOGRAPHIC_DATA], [GEOGRAPHIC_DATA], [GEOGRAPHIC_DATA]" at bounding box center [261, 272] width 177 height 27
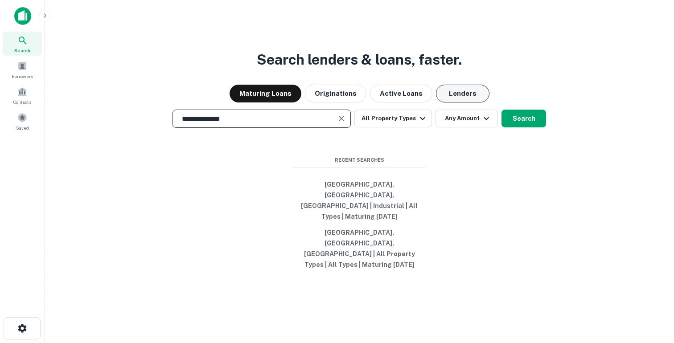
type input "**********"
click at [471, 102] on button "Lenders" at bounding box center [462, 94] width 53 height 18
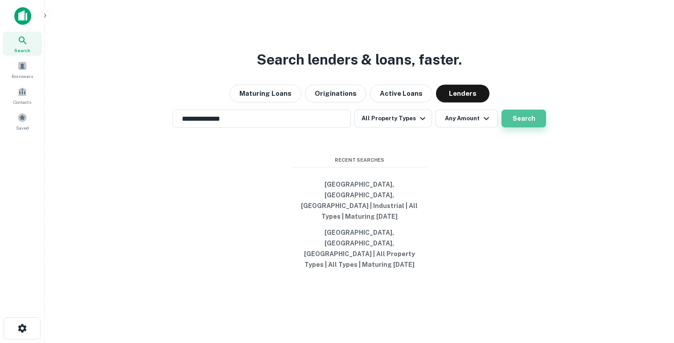
click at [514, 127] on button "Search" at bounding box center [523, 119] width 45 height 18
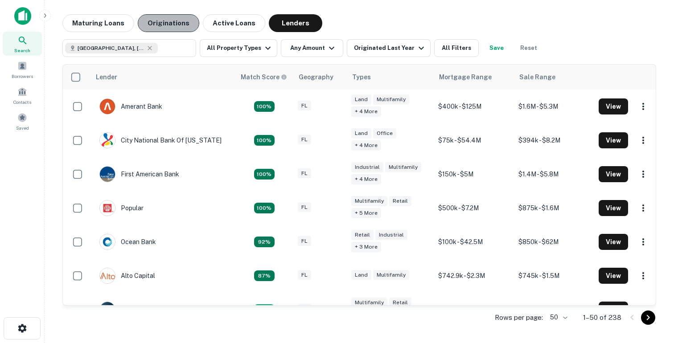
click at [168, 21] on button "Originations" at bounding box center [168, 23] width 61 height 18
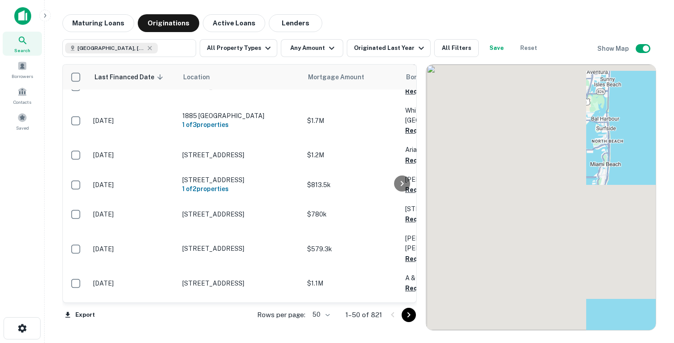
scroll to position [488, 0]
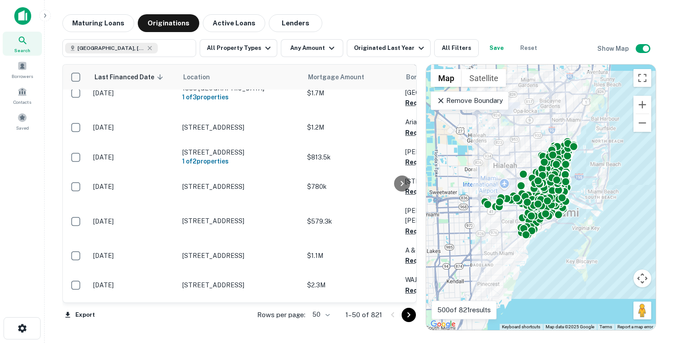
click at [442, 100] on icon at bounding box center [440, 100] width 9 height 9
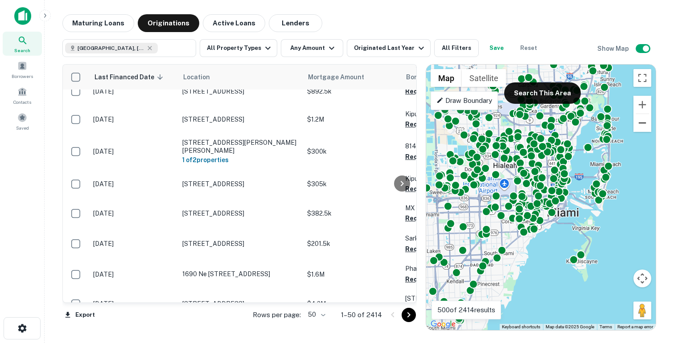
click at [643, 125] on button "Zoom out" at bounding box center [642, 123] width 18 height 18
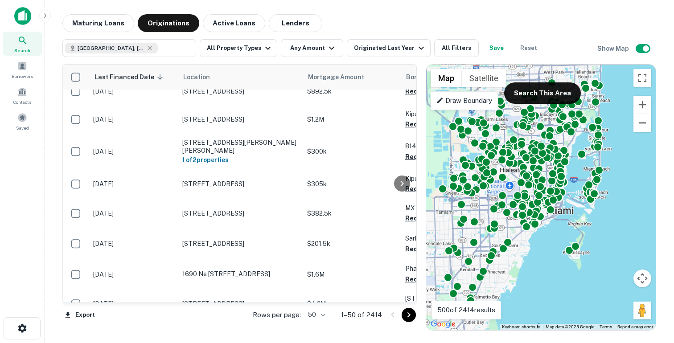
click at [643, 125] on button "Zoom out" at bounding box center [642, 123] width 18 height 18
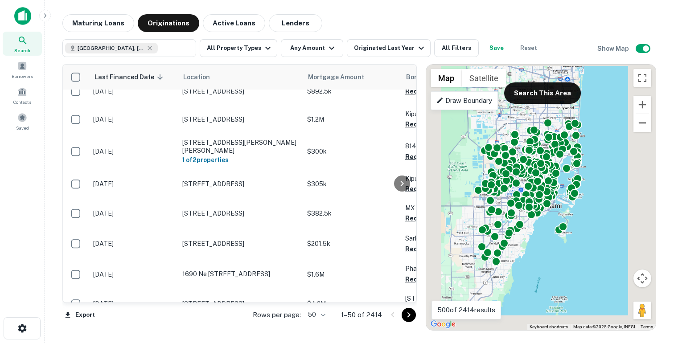
click at [643, 125] on button "Zoom out" at bounding box center [642, 123] width 18 height 18
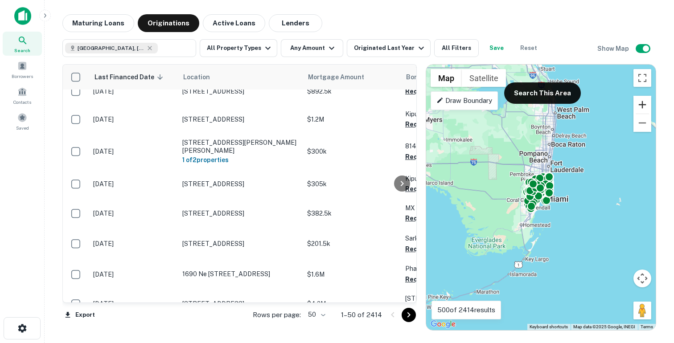
click at [643, 102] on button "Zoom in" at bounding box center [642, 105] width 18 height 18
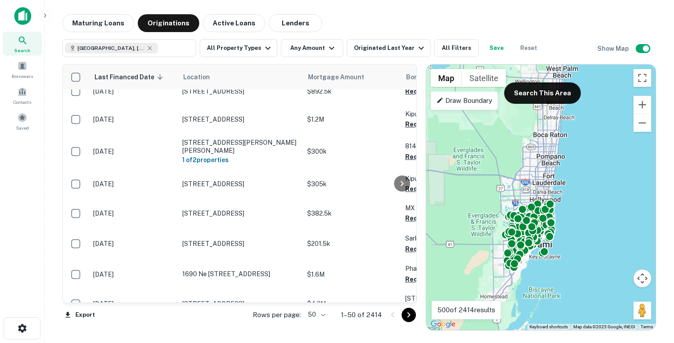
drag, startPoint x: 595, startPoint y: 111, endPoint x: 586, endPoint y: 156, distance: 46.8
click at [586, 156] on div "To activate drag with keyboard, press Alt + Enter. Once in keyboard drag state,…" at bounding box center [540, 198] width 229 height 266
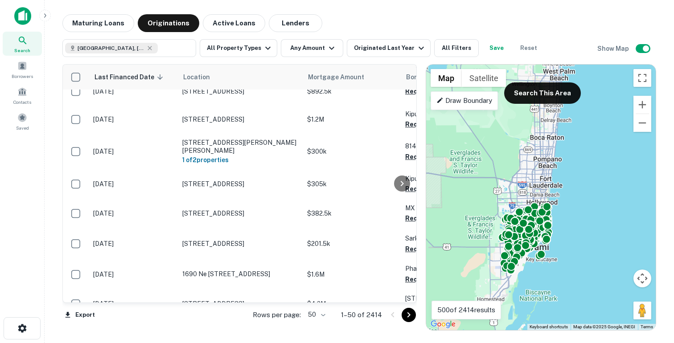
click at [553, 86] on button "Search This Area" at bounding box center [542, 92] width 77 height 21
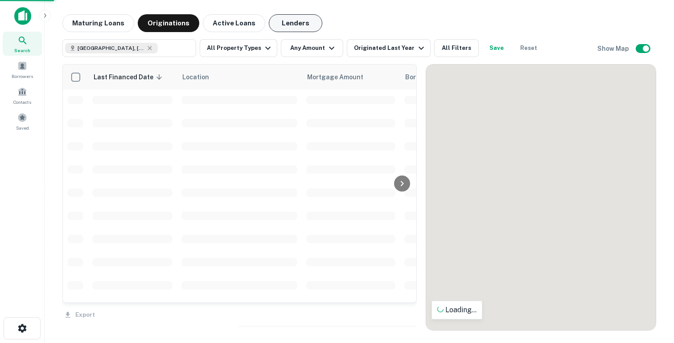
click at [295, 25] on button "Lenders" at bounding box center [295, 23] width 53 height 18
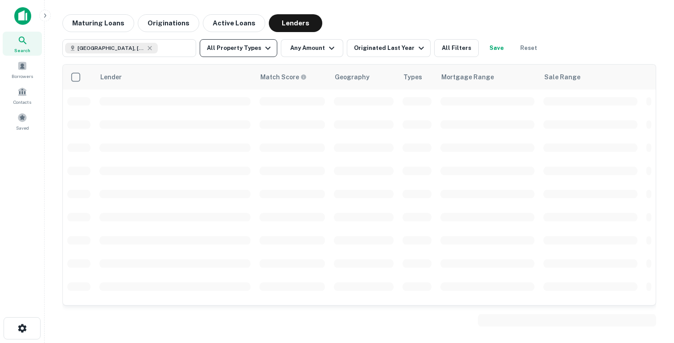
click at [245, 45] on button "All Property Types" at bounding box center [239, 48] width 78 height 18
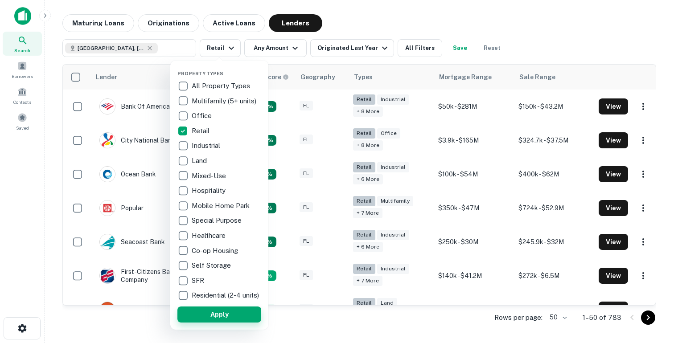
click at [205, 322] on button "Apply" at bounding box center [219, 315] width 84 height 16
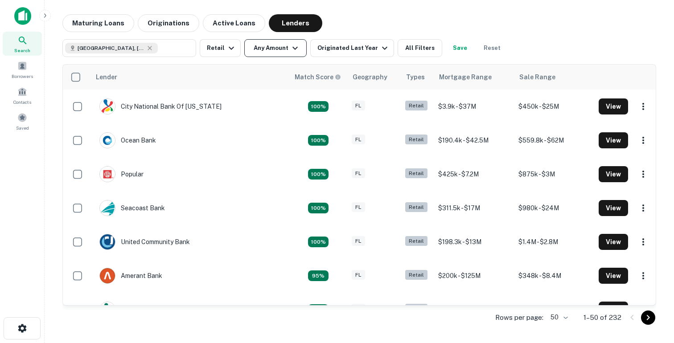
click at [273, 44] on button "Any Amount" at bounding box center [275, 48] width 62 height 18
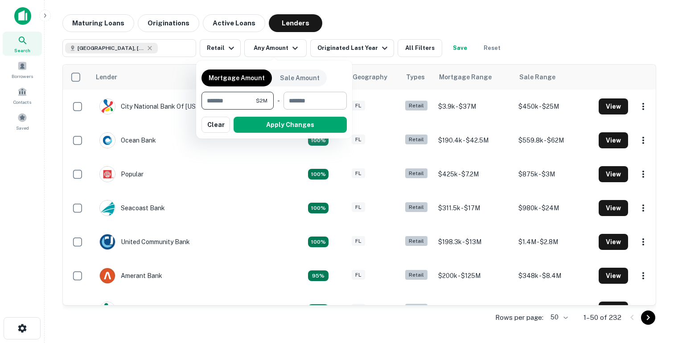
type input "*******"
click at [310, 106] on input "number" at bounding box center [311, 101] width 57 height 18
type input "********"
click at [319, 125] on button "Apply Changes" at bounding box center [290, 125] width 113 height 16
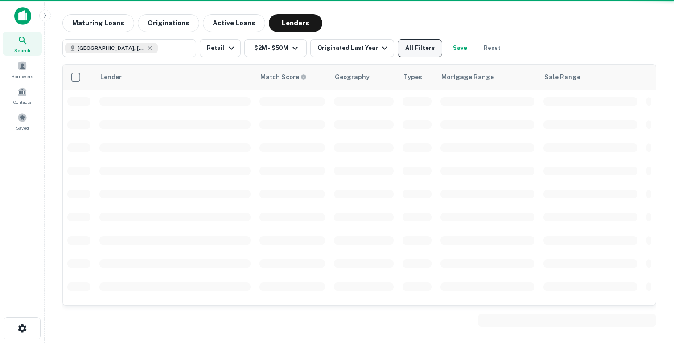
click at [417, 51] on button "All Filters" at bounding box center [419, 48] width 45 height 18
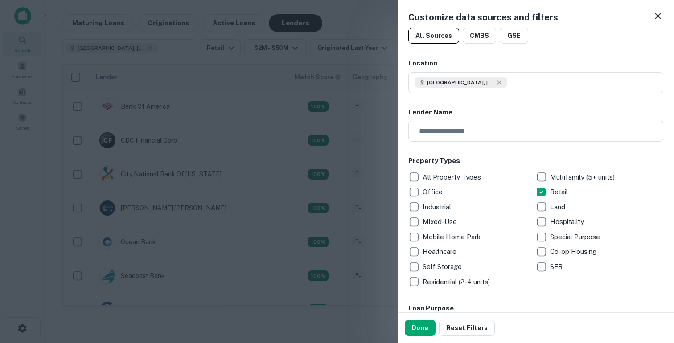
click at [658, 16] on icon at bounding box center [658, 16] width 6 height 6
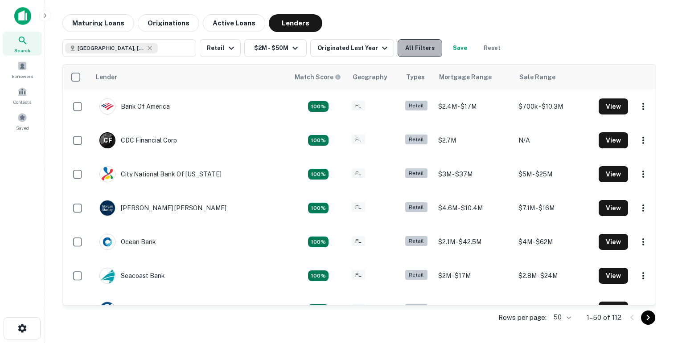
click at [415, 42] on button "All Filters" at bounding box center [419, 48] width 45 height 18
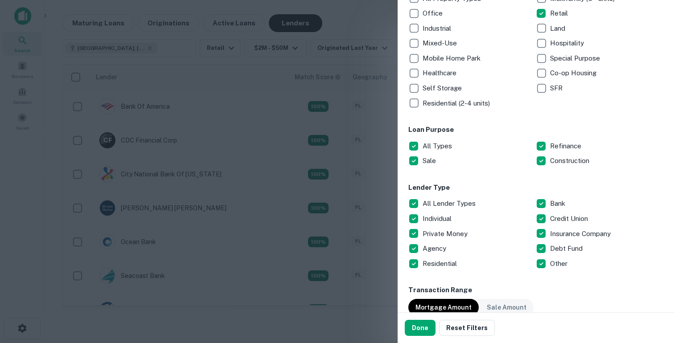
scroll to position [226, 0]
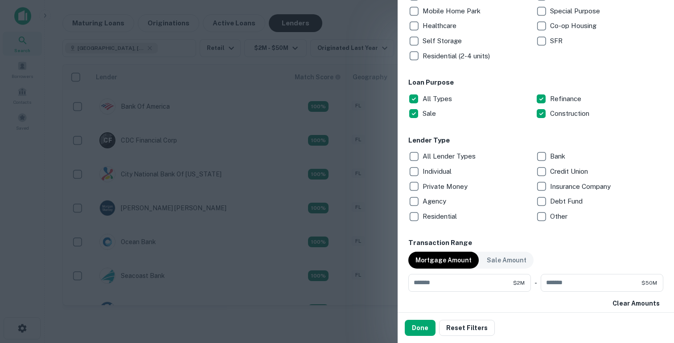
click at [551, 171] on p "Credit Union" at bounding box center [570, 171] width 40 height 11
click at [422, 323] on button "Done" at bounding box center [420, 328] width 31 height 16
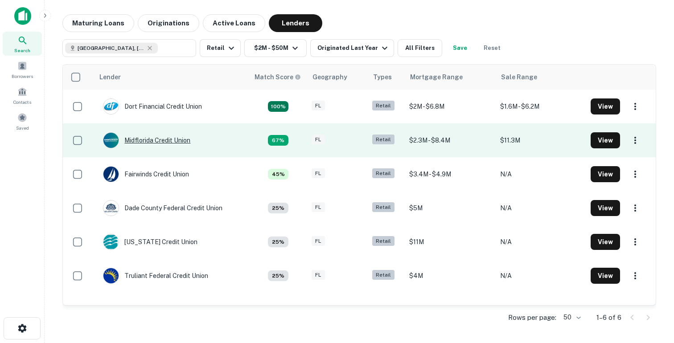
click at [169, 142] on div "Midflorida Credit Union" at bounding box center [146, 140] width 87 height 16
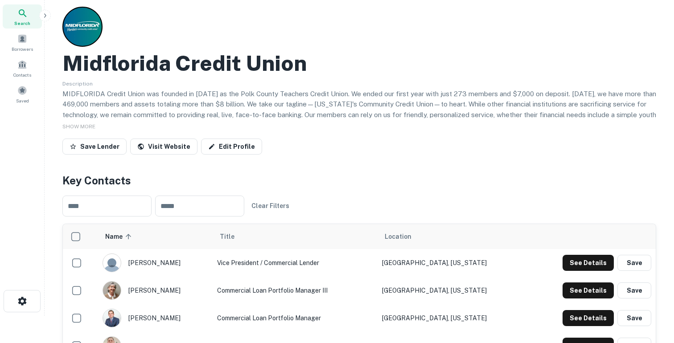
scroll to position [16, 0]
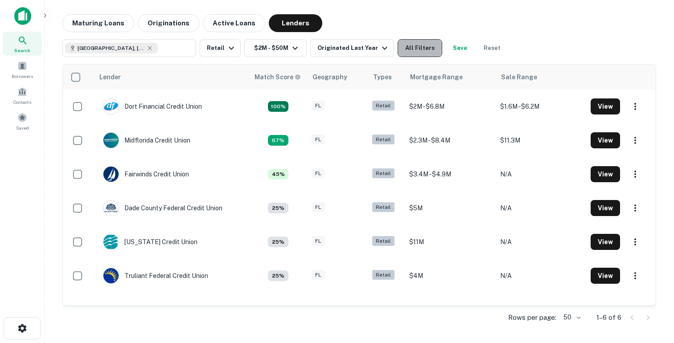
click at [423, 49] on button "All Filters" at bounding box center [419, 48] width 45 height 18
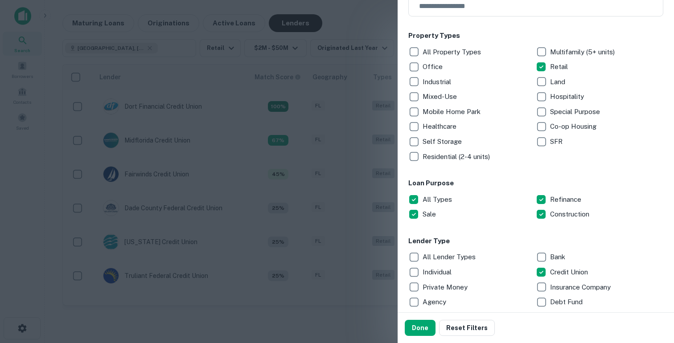
scroll to position [133, 0]
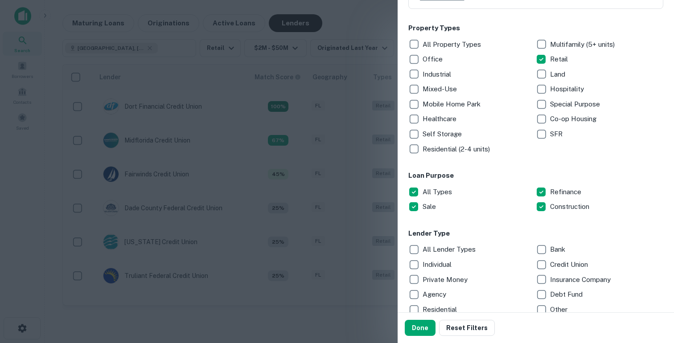
click at [397, 286] on div "Customize data sources and filters All Sources CMBS GSE Location [GEOGRAPHIC_DA…" at bounding box center [535, 156] width 276 height 312
click at [426, 293] on p "Agency" at bounding box center [434, 294] width 25 height 11
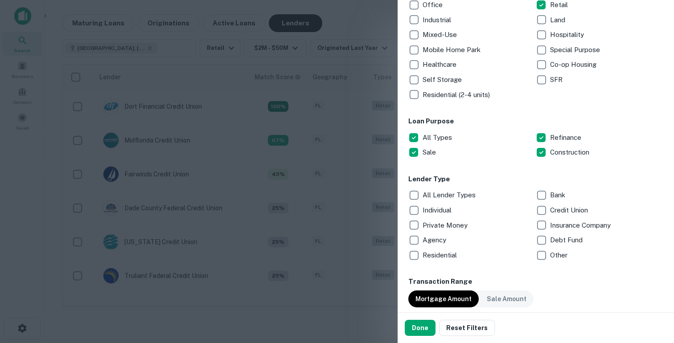
scroll to position [191, 0]
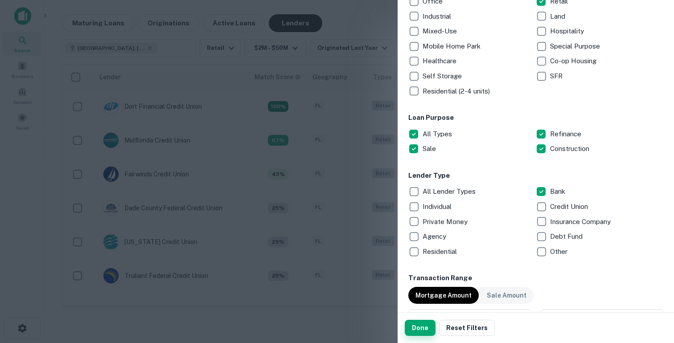
click at [425, 324] on button "Done" at bounding box center [420, 328] width 31 height 16
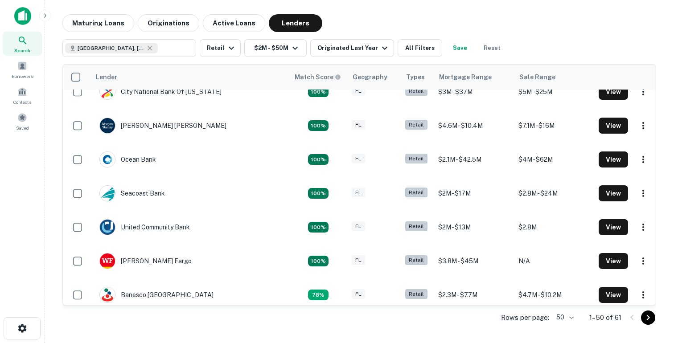
scroll to position [49, 0]
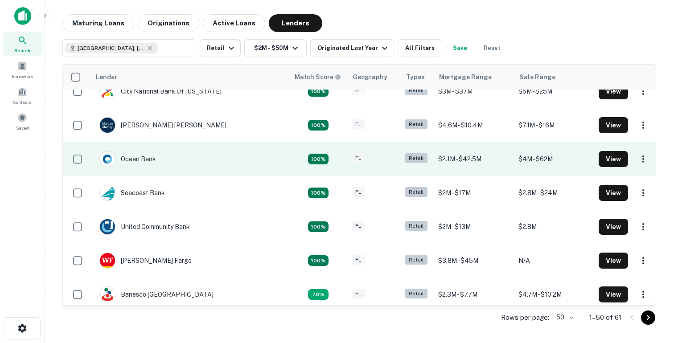
click at [148, 159] on div "Ocean Bank" at bounding box center [127, 159] width 57 height 16
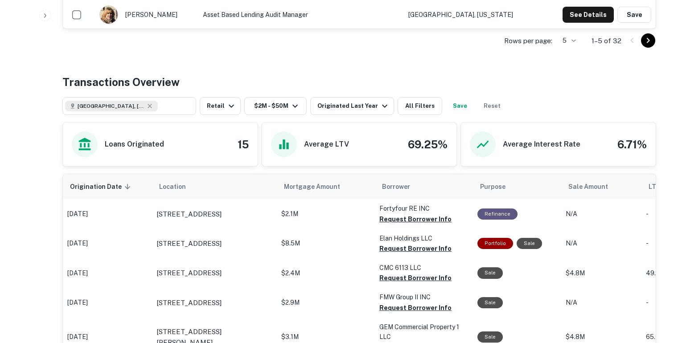
scroll to position [336, 0]
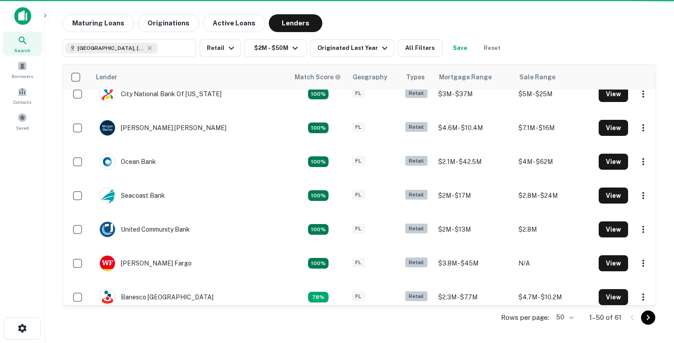
scroll to position [49, 0]
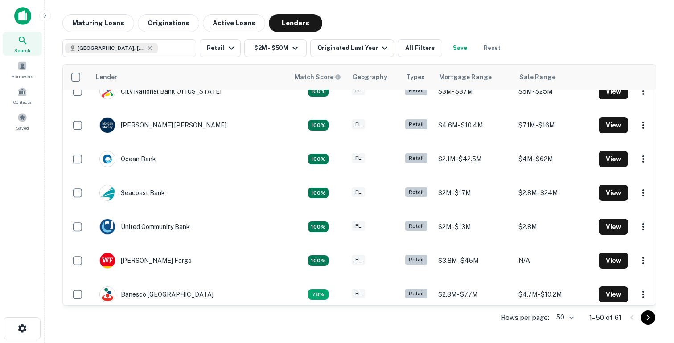
click at [22, 21] on img at bounding box center [22, 16] width 17 height 18
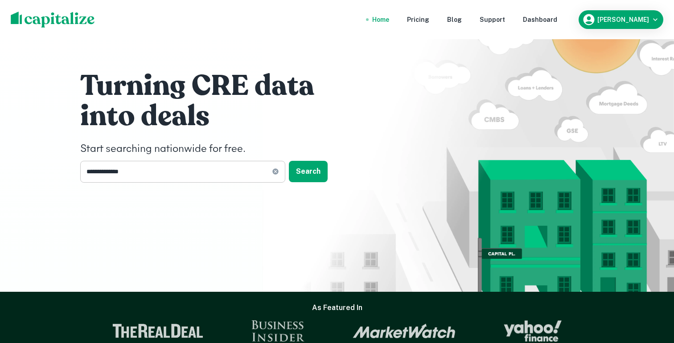
click at [125, 176] on input "**********" at bounding box center [176, 172] width 192 height 22
